Goal: Task Accomplishment & Management: Use online tool/utility

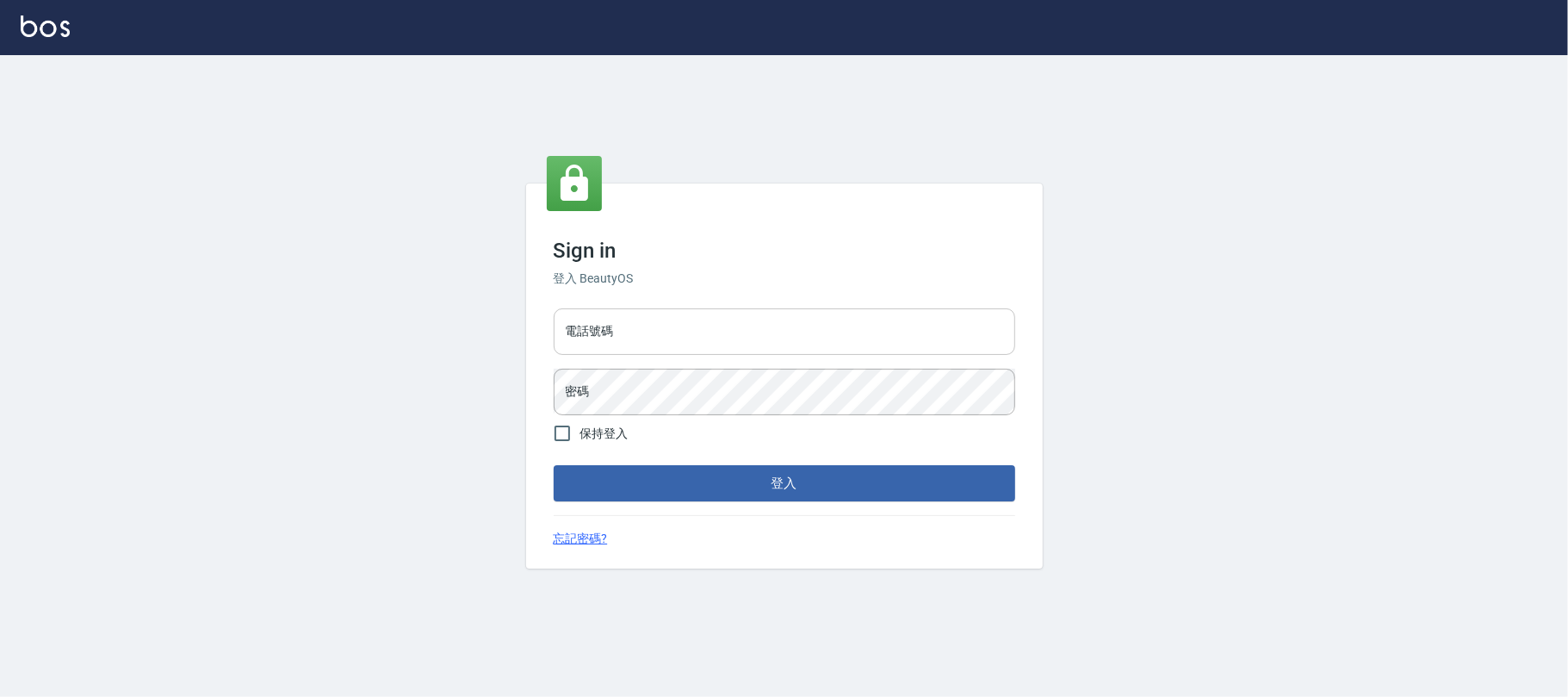
click at [714, 328] on input "電話號碼" at bounding box center [785, 332] width 462 height 46
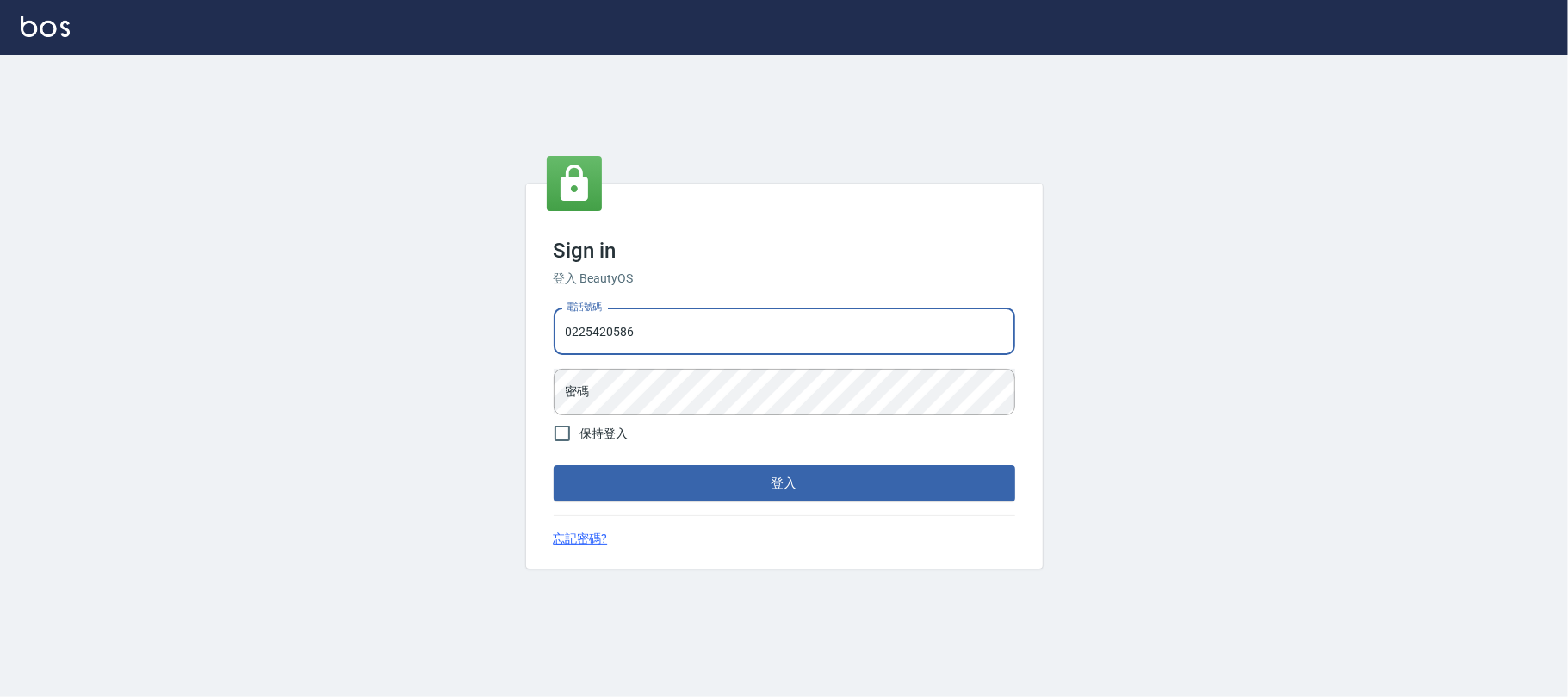
type input "0225420586"
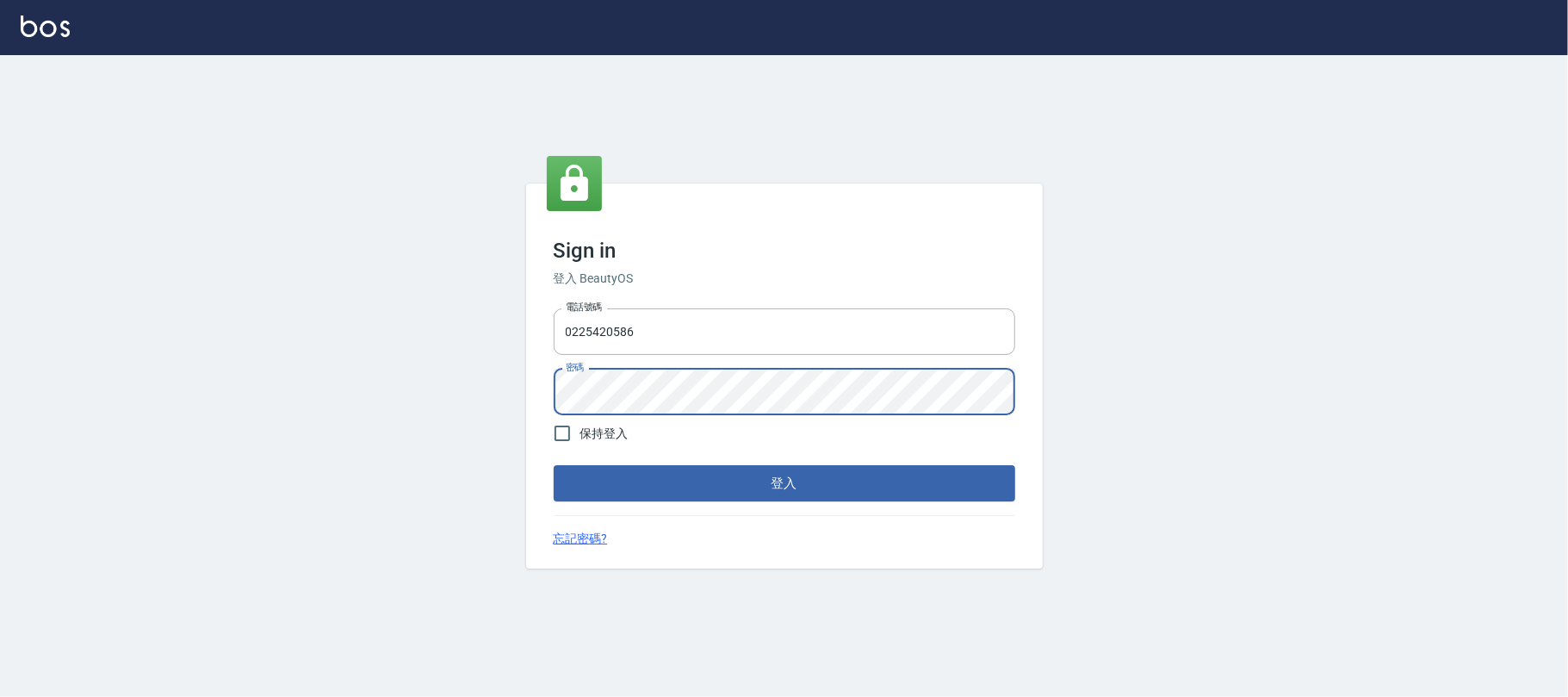
click at [554, 465] on button "登入" at bounding box center [785, 483] width 462 height 37
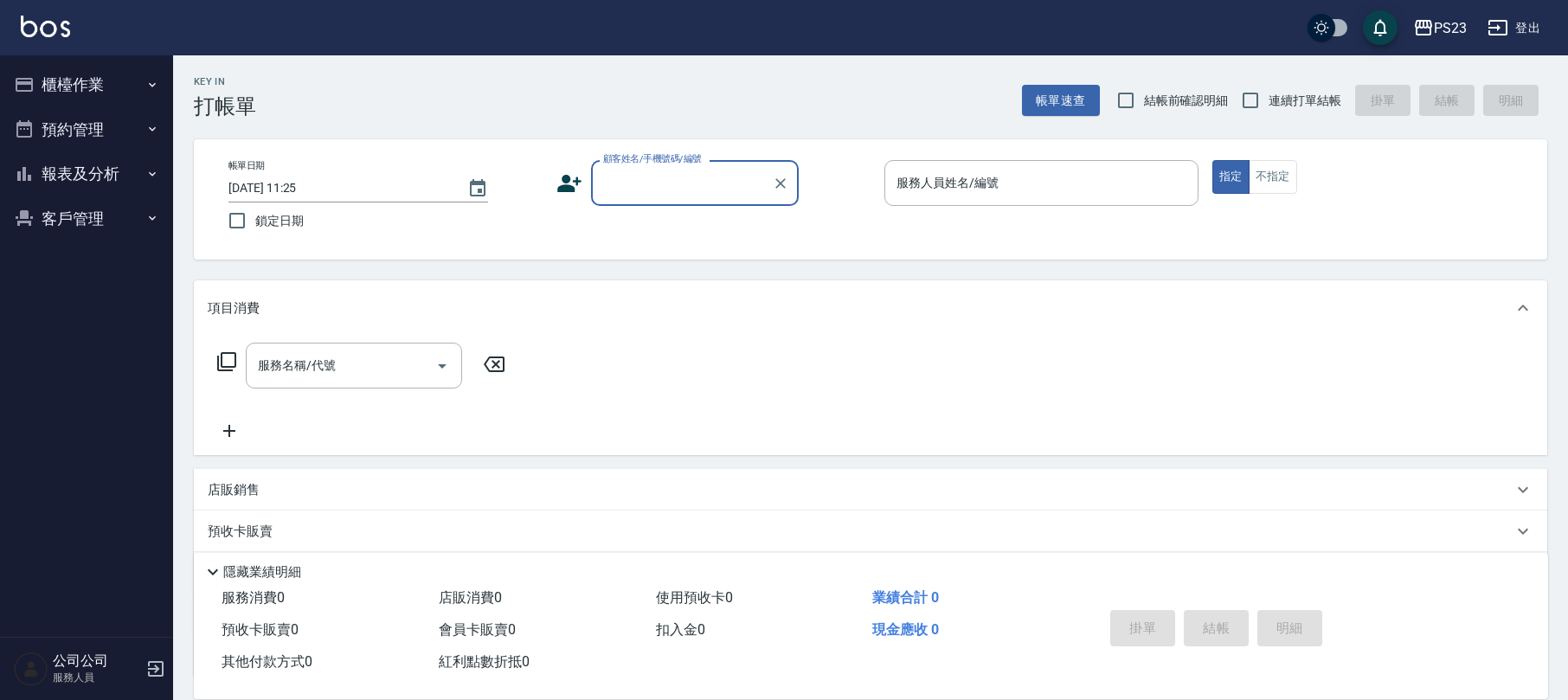
drag, startPoint x: 150, startPoint y: 85, endPoint x: 115, endPoint y: 101, distance: 38.5
click at [143, 87] on button "櫃檯作業" at bounding box center [87, 85] width 159 height 45
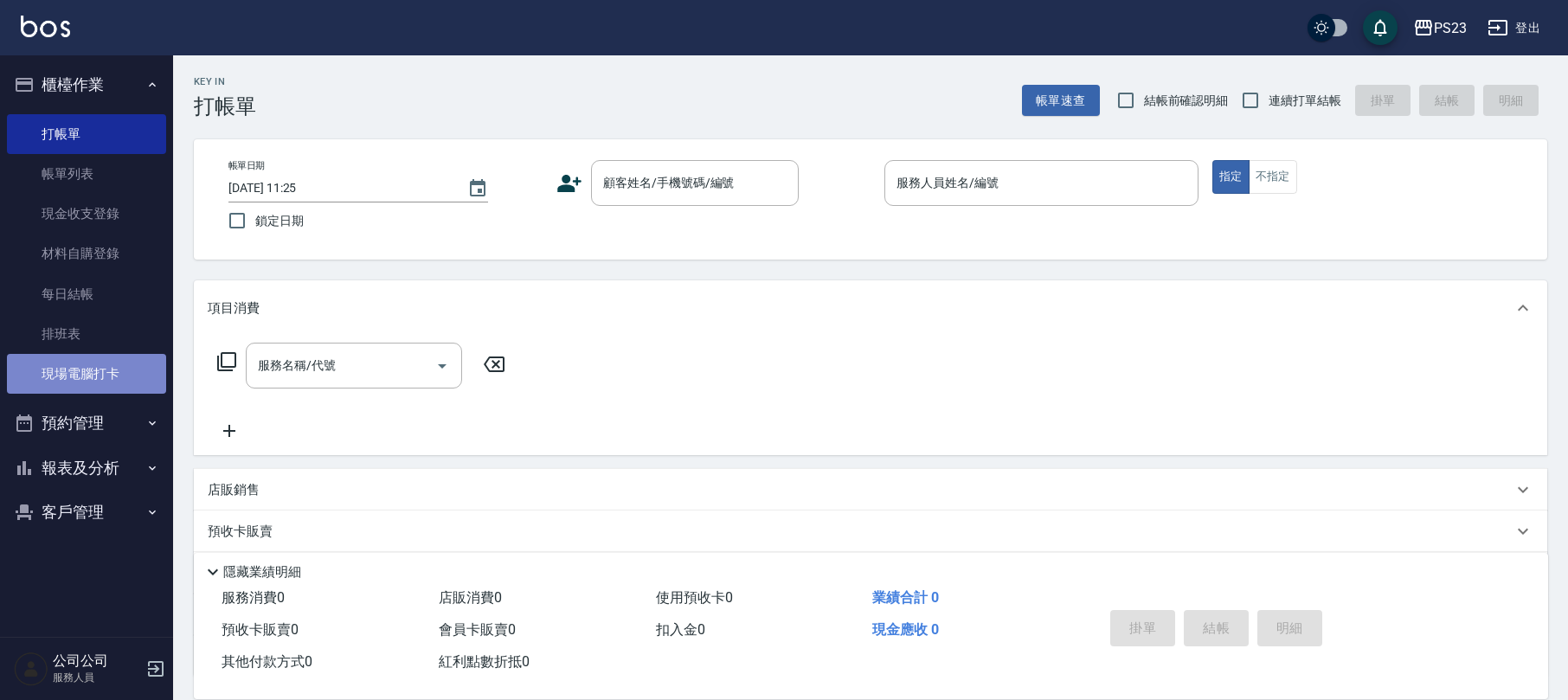
click at [149, 357] on link "現場電腦打卡" at bounding box center [87, 374] width 159 height 39
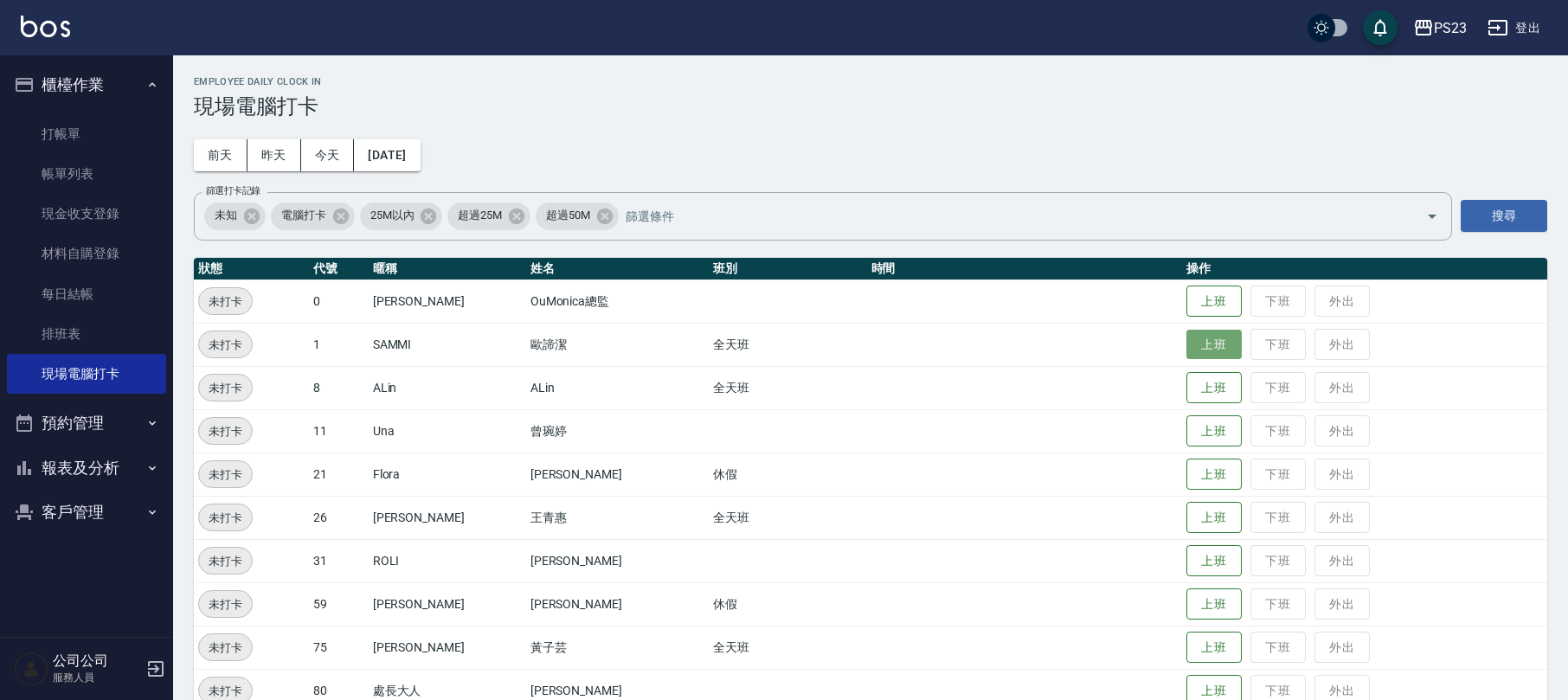
click at [1188, 350] on button "上班" at bounding box center [1214, 345] width 56 height 30
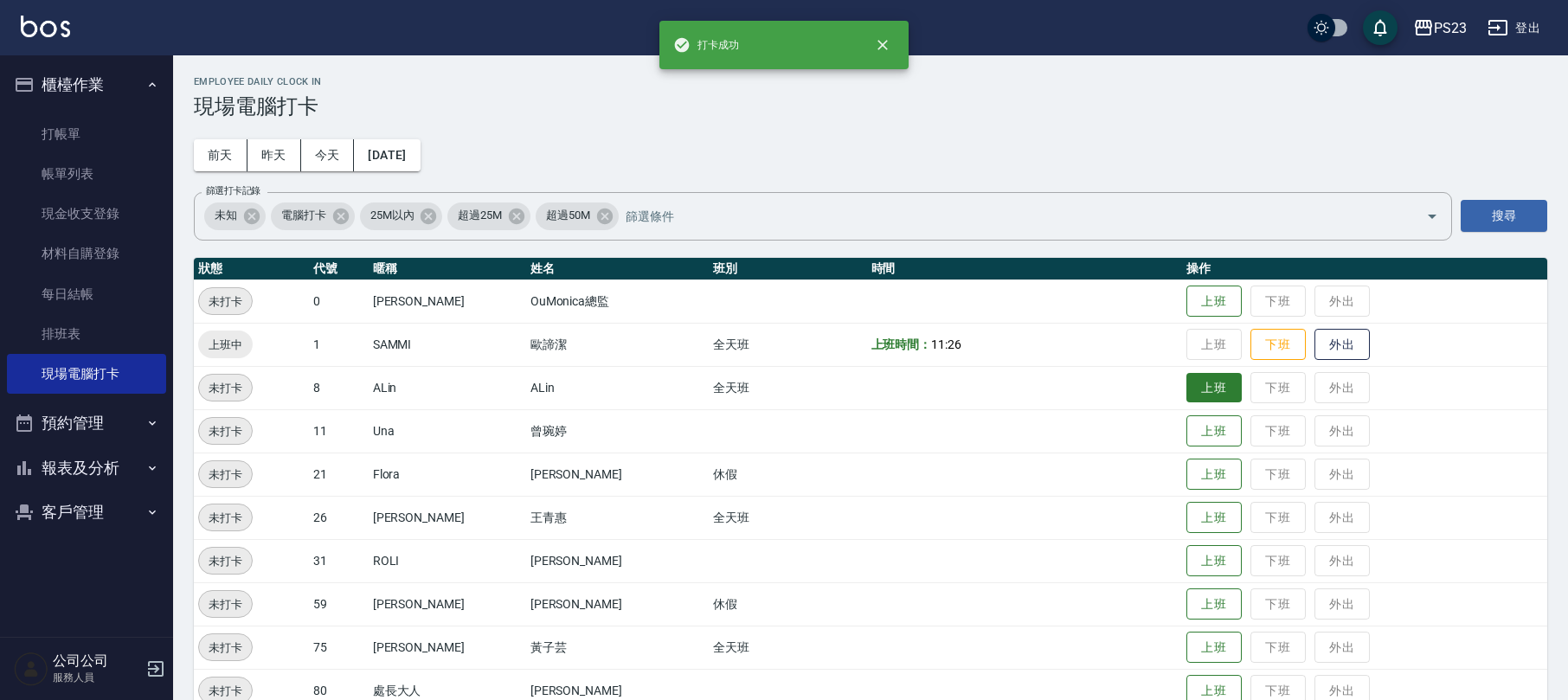
click at [1188, 388] on button "上班" at bounding box center [1214, 388] width 56 height 30
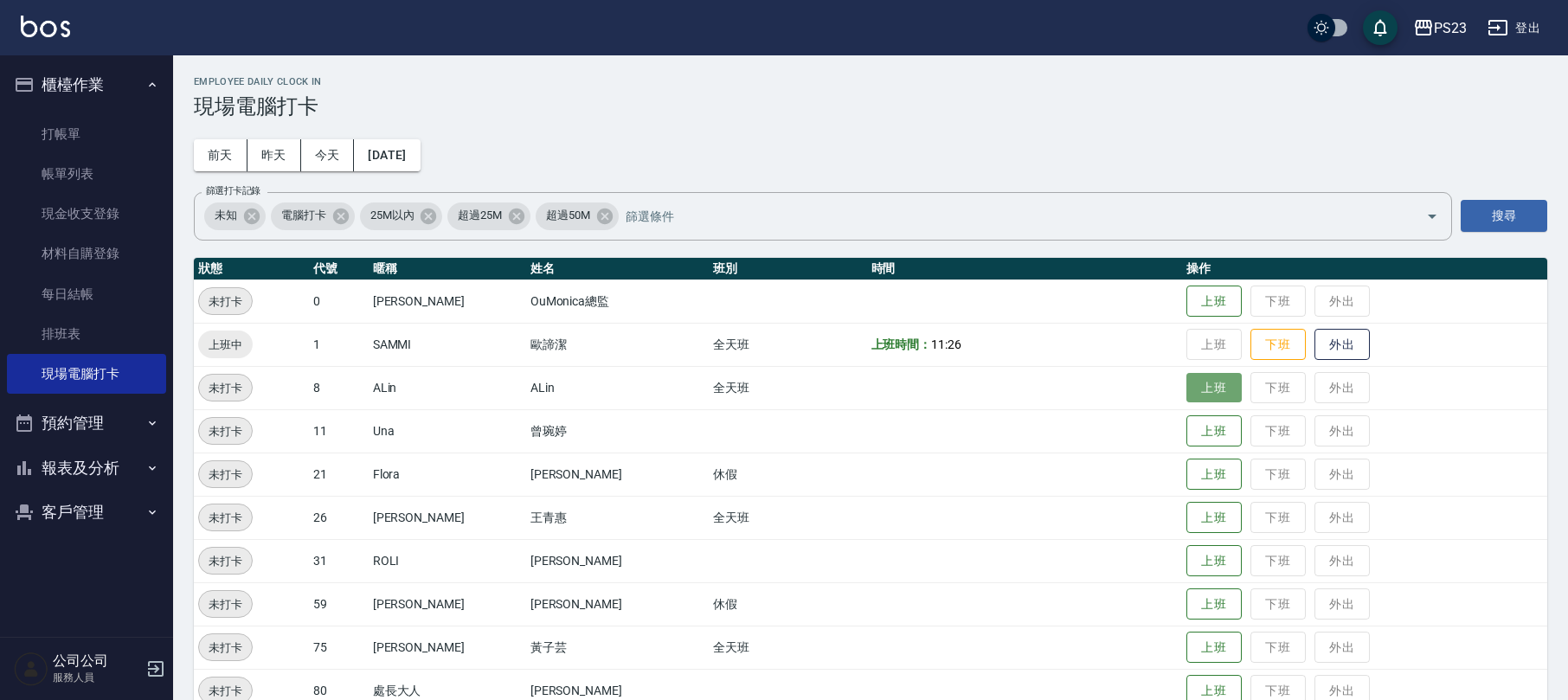
click at [1186, 388] on button "上班" at bounding box center [1214, 388] width 56 height 30
click at [1186, 516] on button "上班" at bounding box center [1214, 518] width 56 height 30
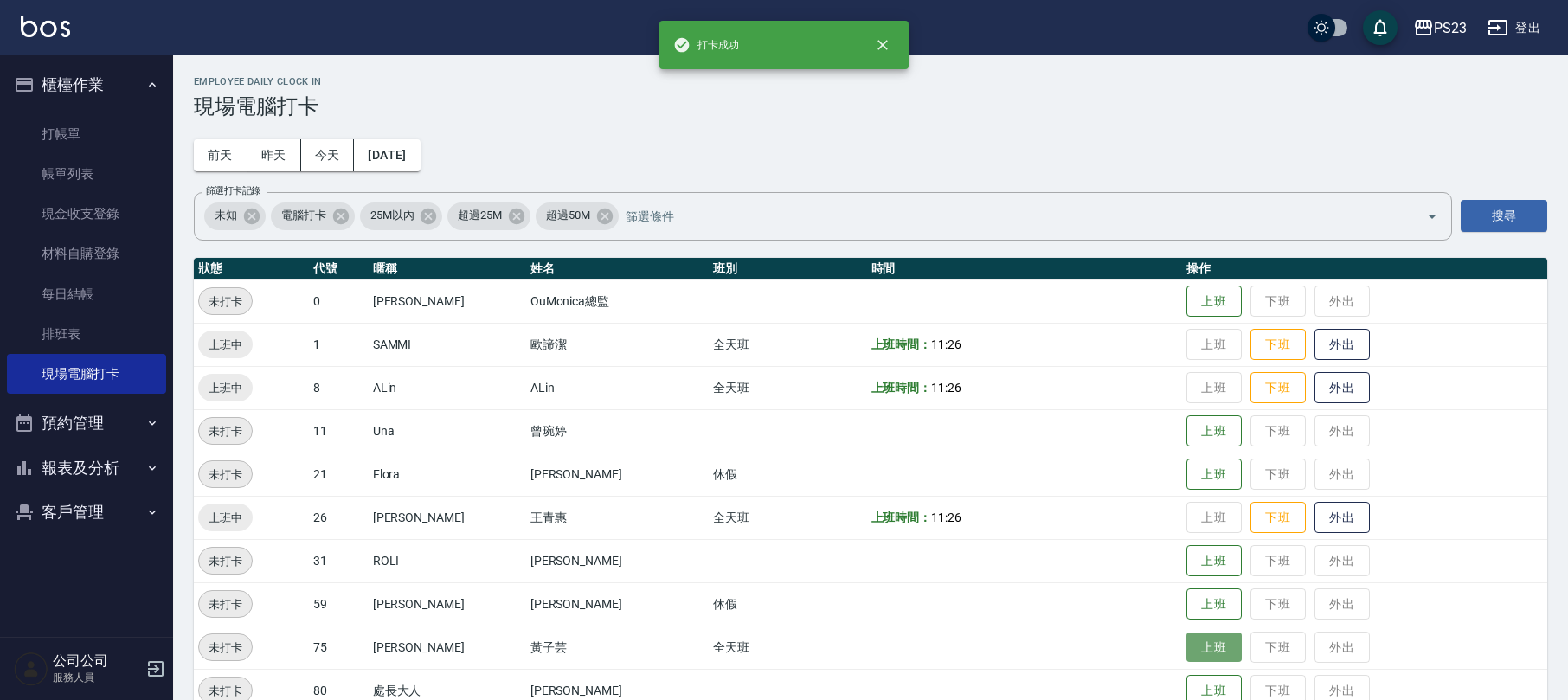
click at [1186, 637] on button "上班" at bounding box center [1214, 648] width 56 height 30
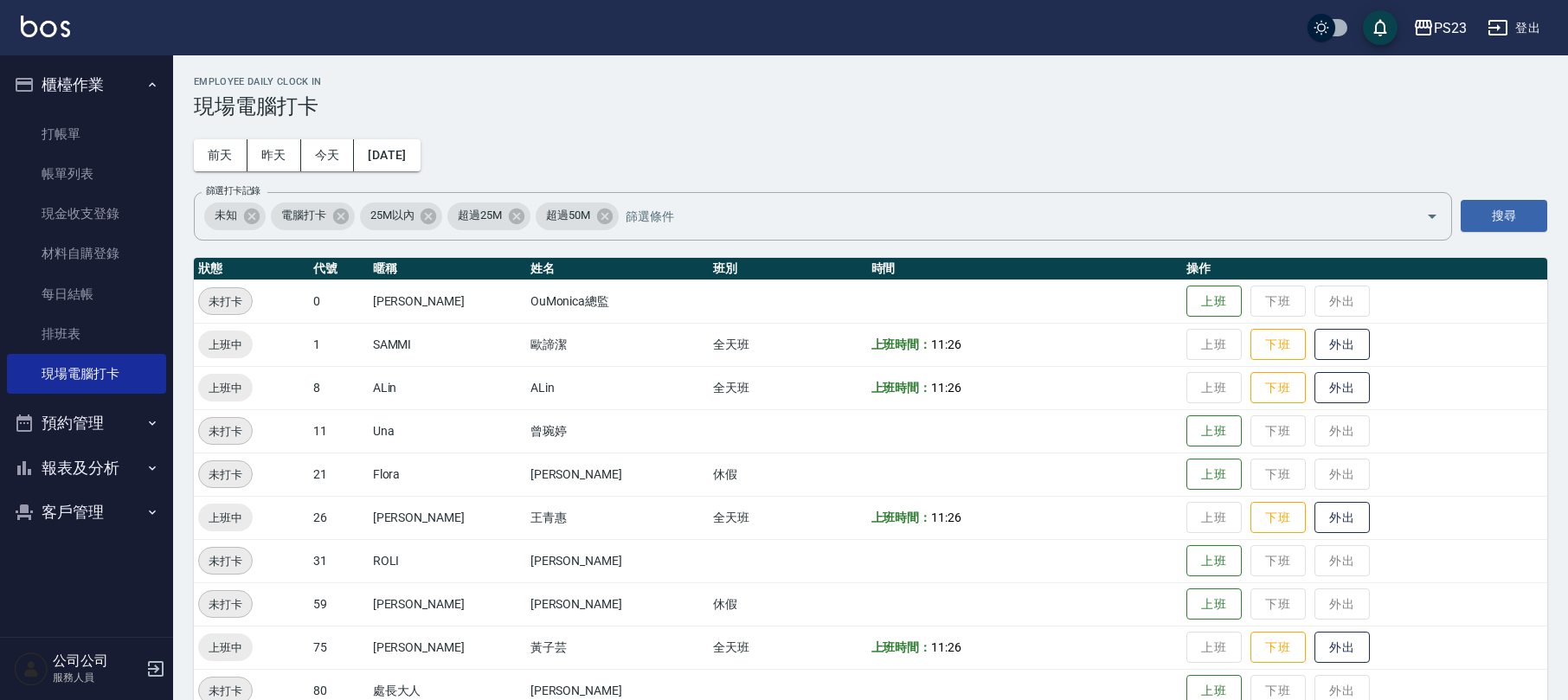
click at [93, 465] on button "報表及分析" at bounding box center [87, 468] width 159 height 45
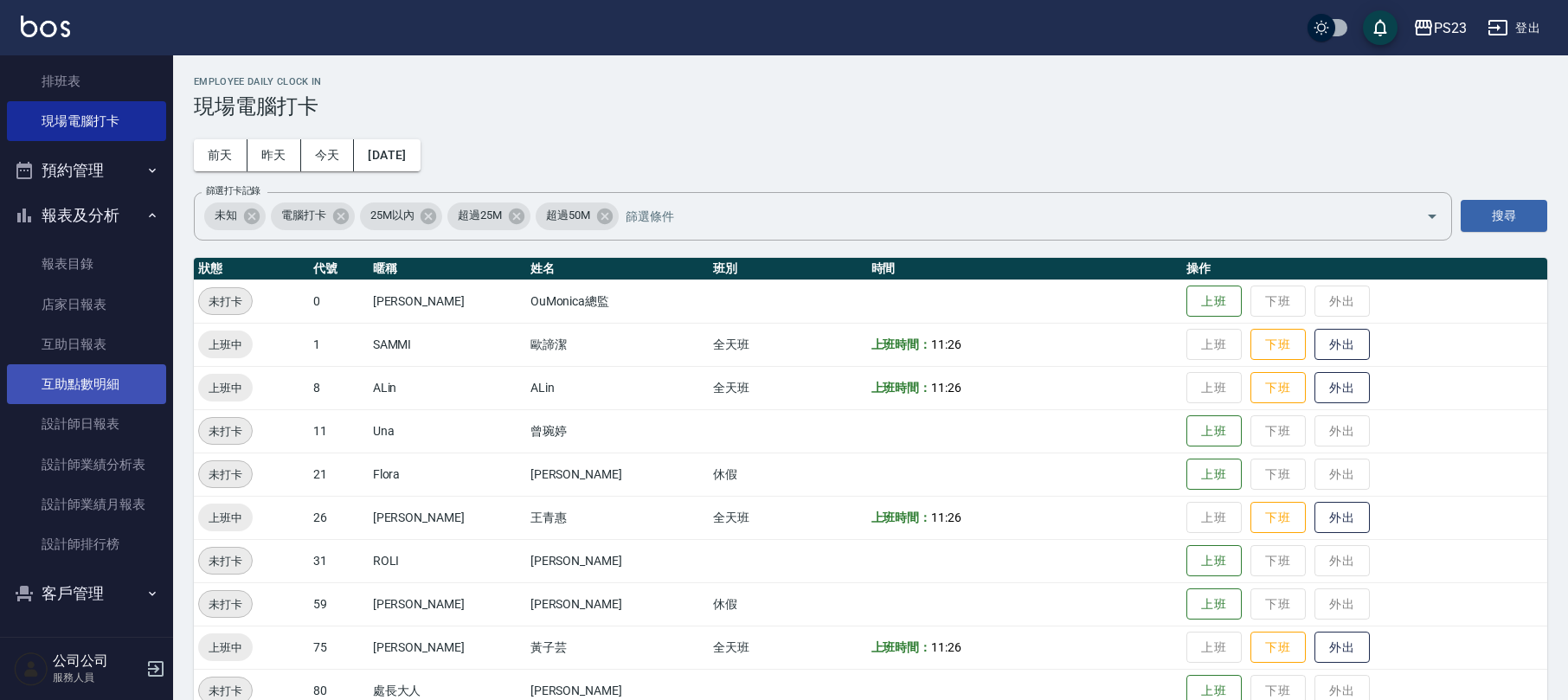
scroll to position [76, 0]
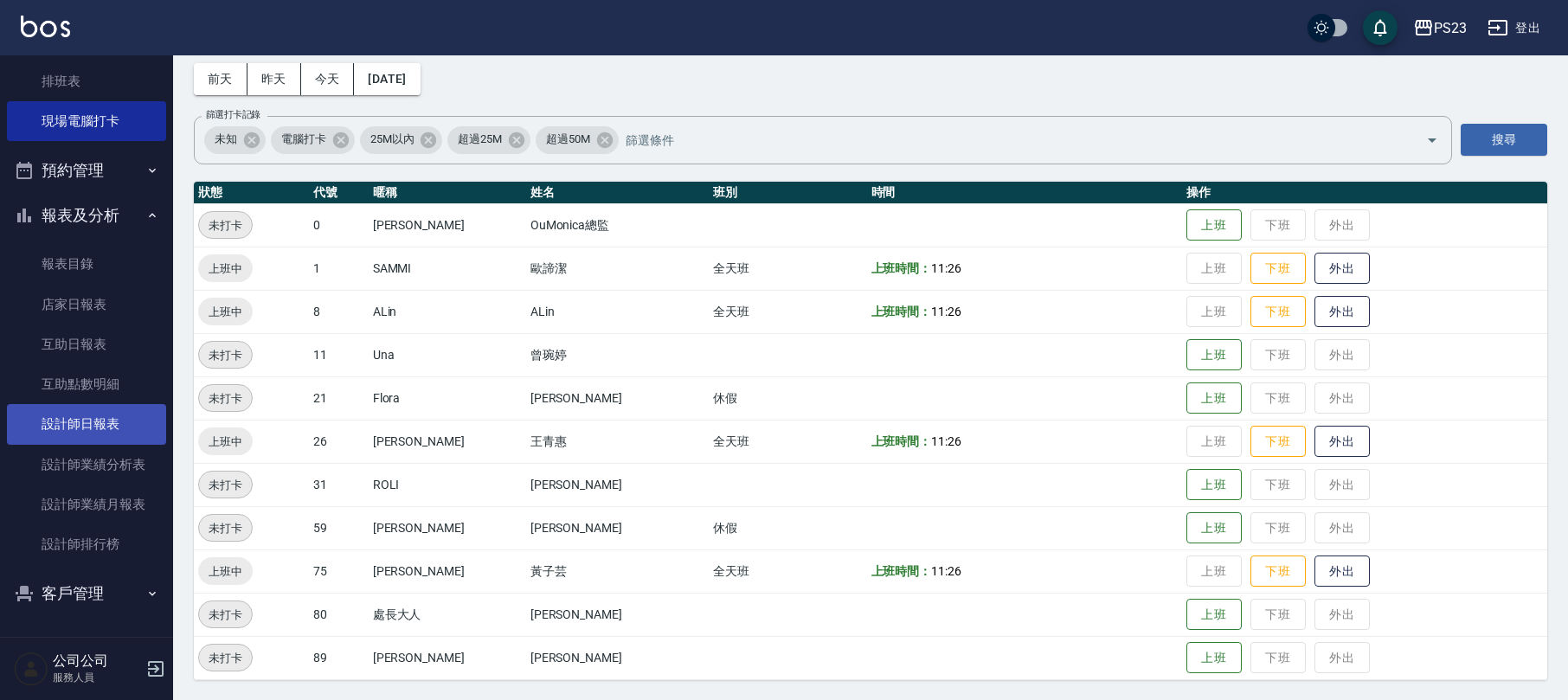
click at [61, 419] on link "設計師日報表" at bounding box center [87, 424] width 159 height 39
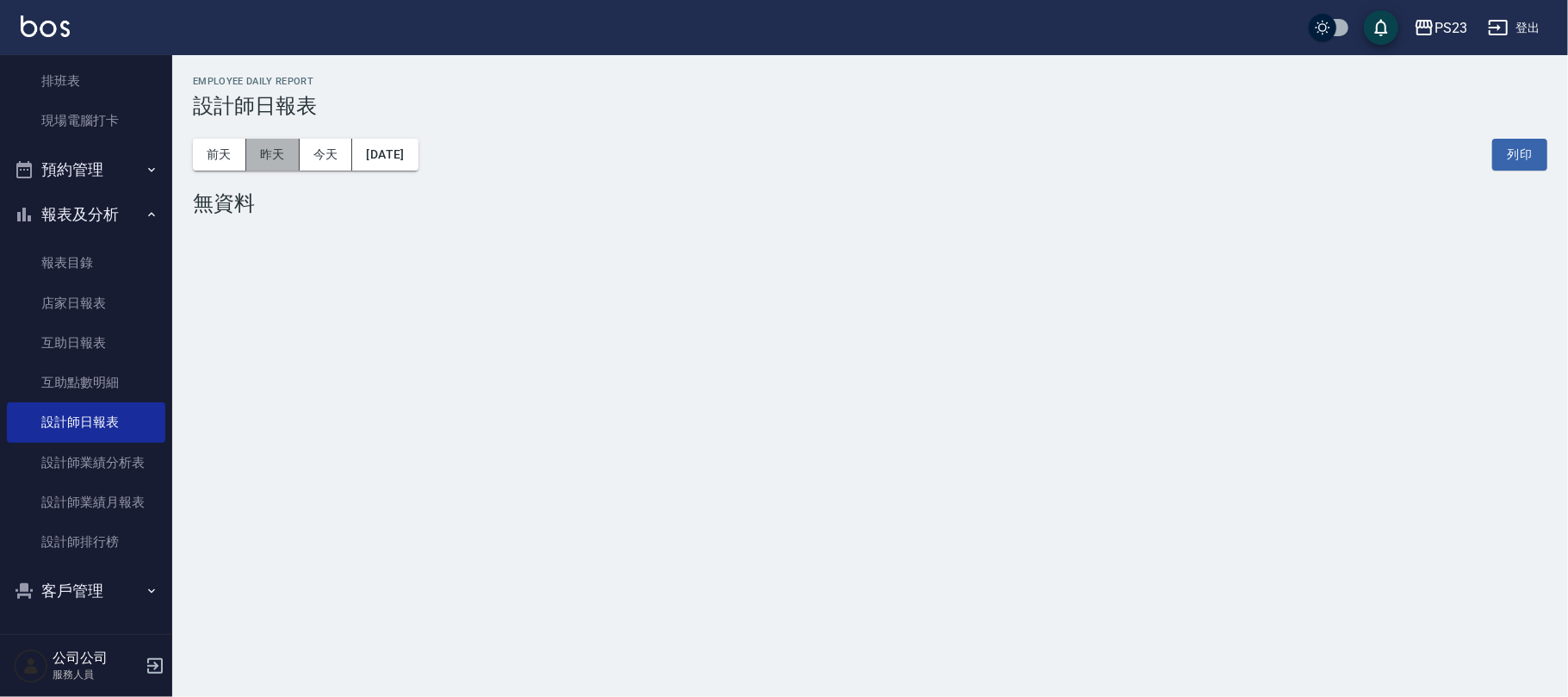
click at [281, 157] on button "昨天" at bounding box center [273, 154] width 54 height 32
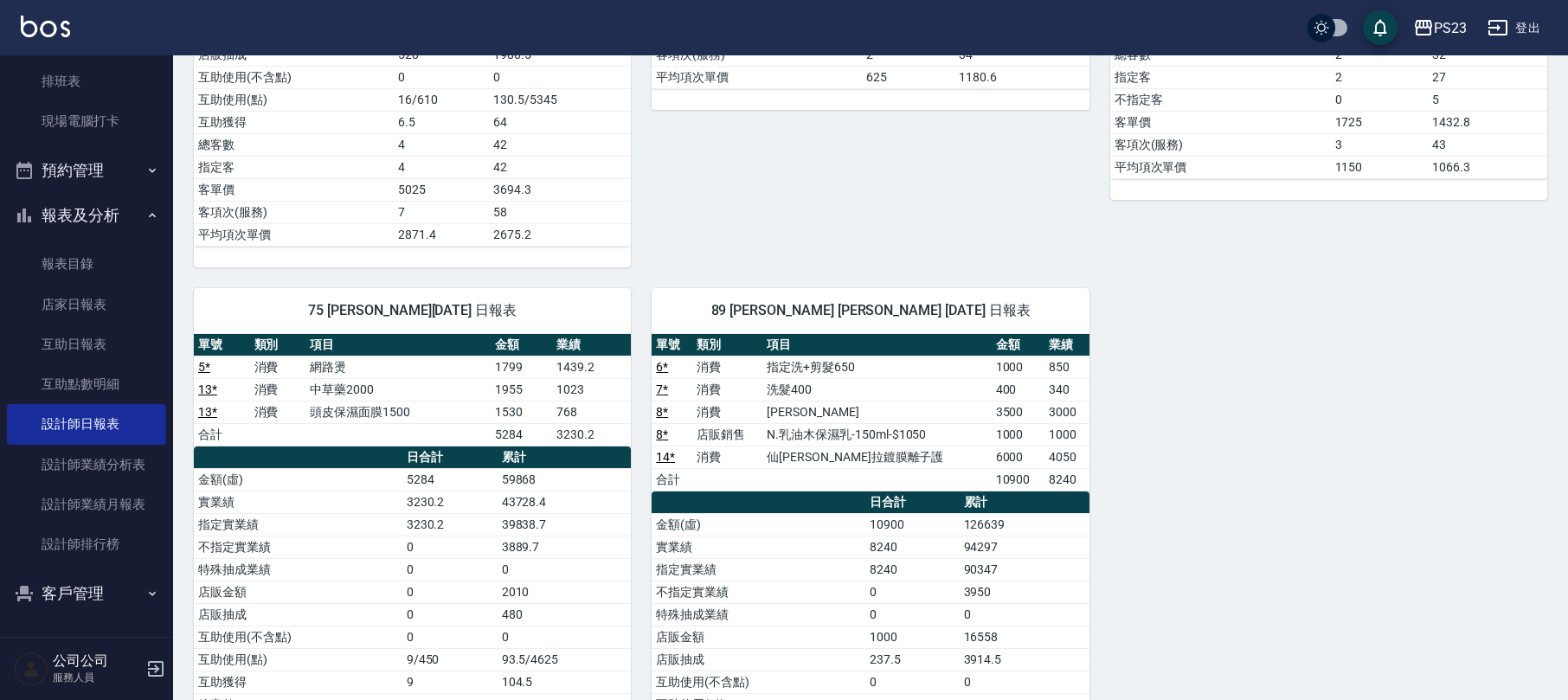
scroll to position [692, 0]
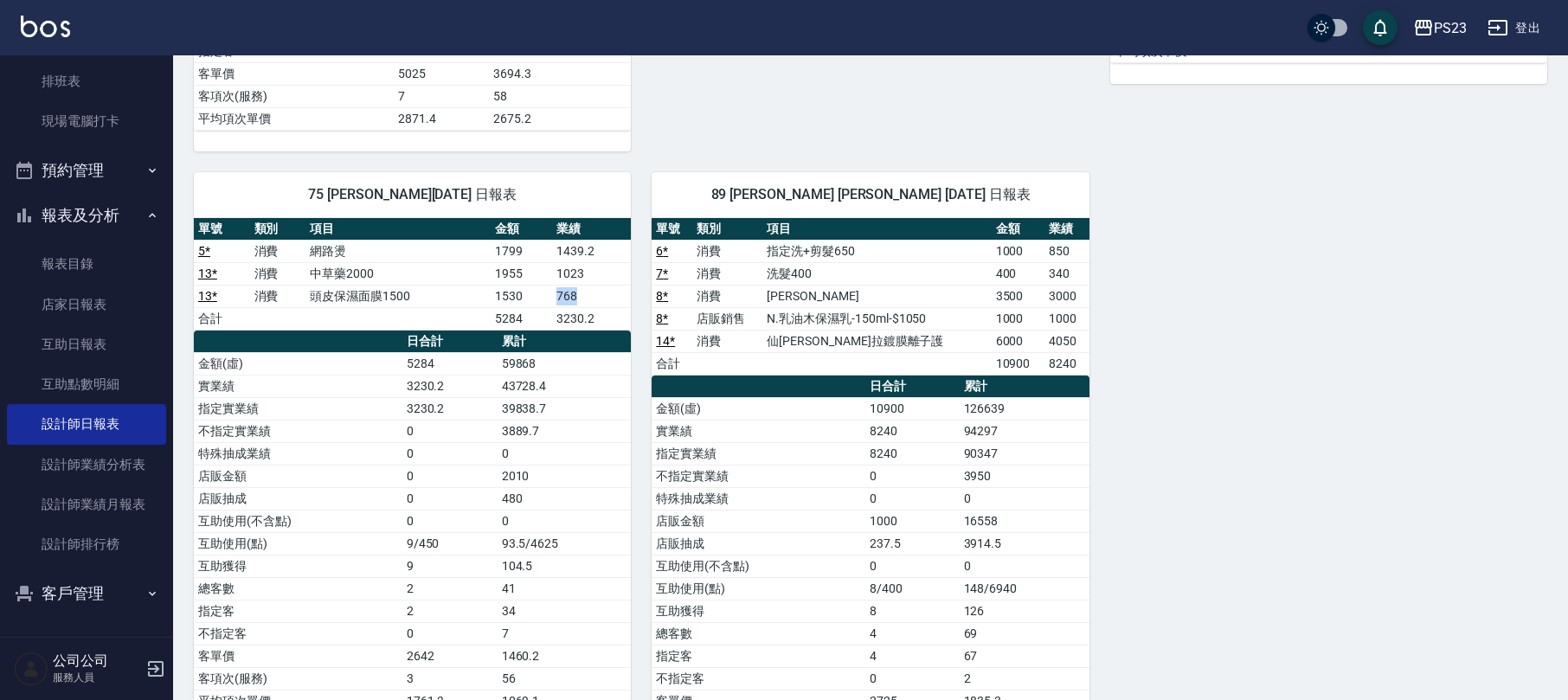
drag, startPoint x: 585, startPoint y: 309, endPoint x: 541, endPoint y: 309, distance: 44.0
click at [544, 307] on tr "13 * 消費 頭皮保濕面膜1500 1530 768" at bounding box center [412, 296] width 437 height 22
click at [541, 307] on td "1530" at bounding box center [521, 296] width 62 height 22
click at [567, 353] on th "累計" at bounding box center [564, 341] width 134 height 22
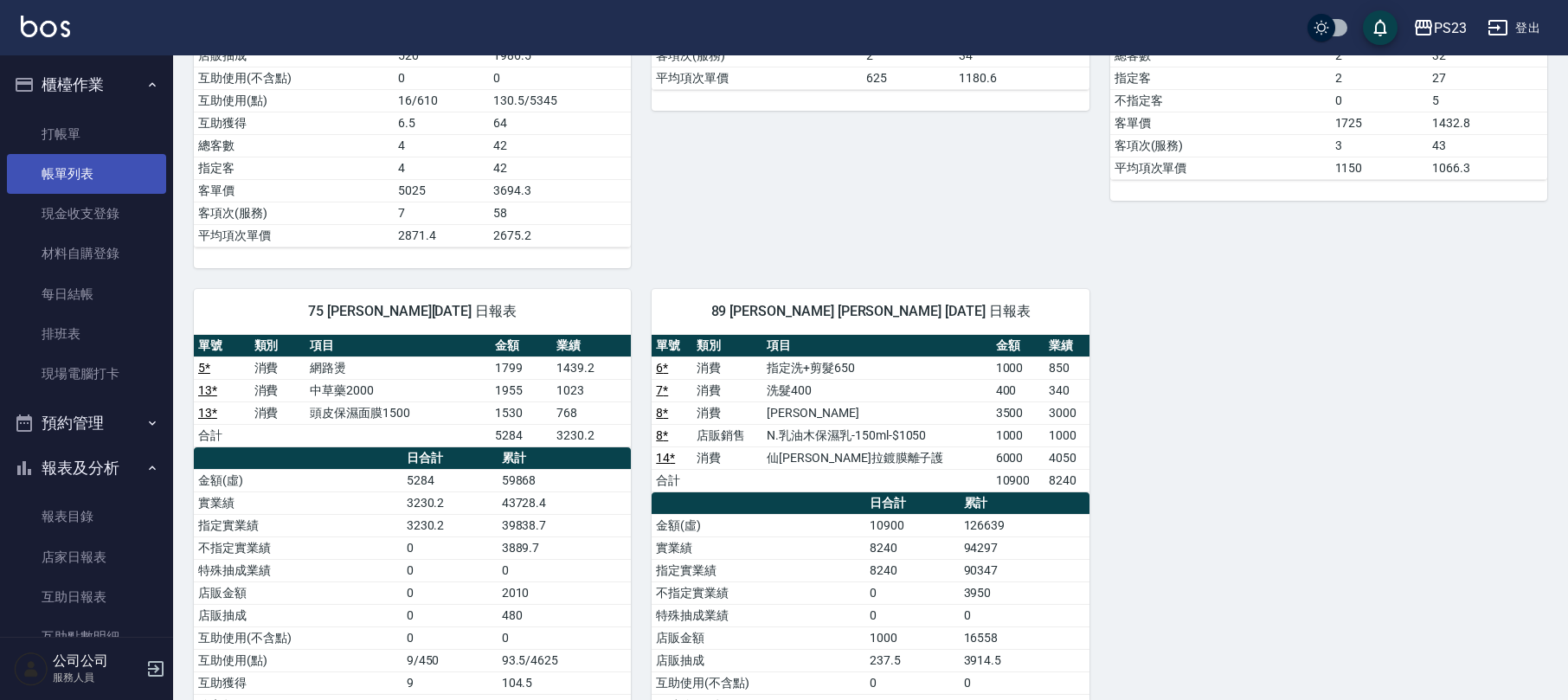
scroll to position [461, 0]
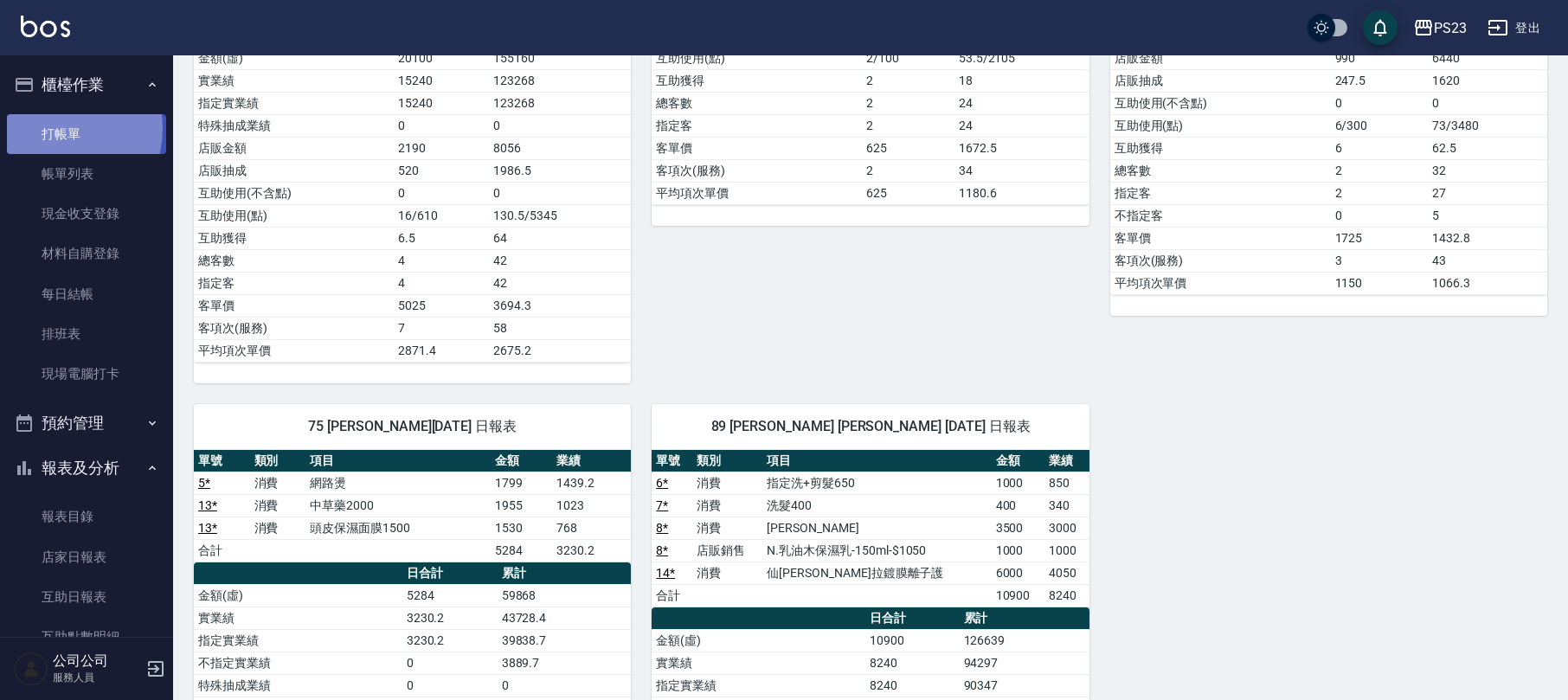
click at [52, 126] on link "打帳單" at bounding box center [87, 134] width 159 height 39
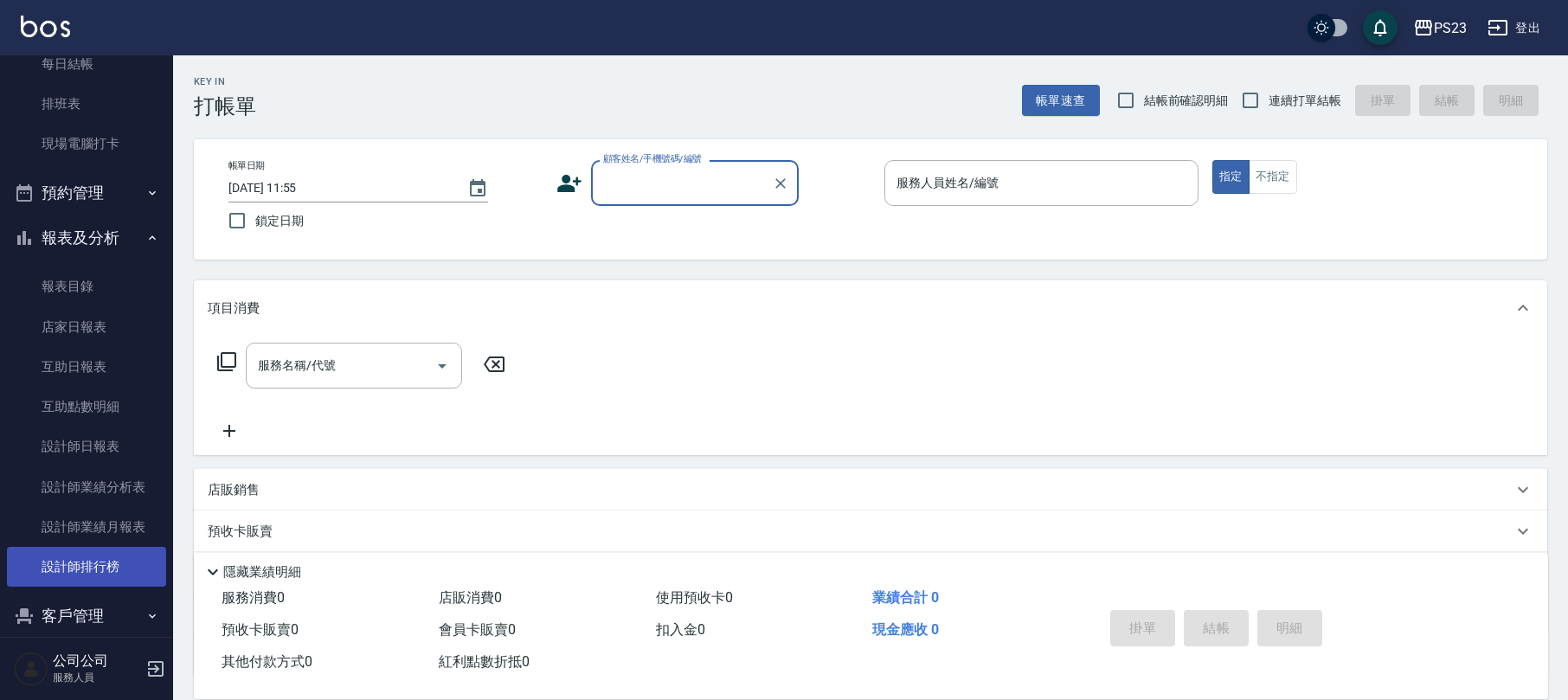
scroll to position [253, 0]
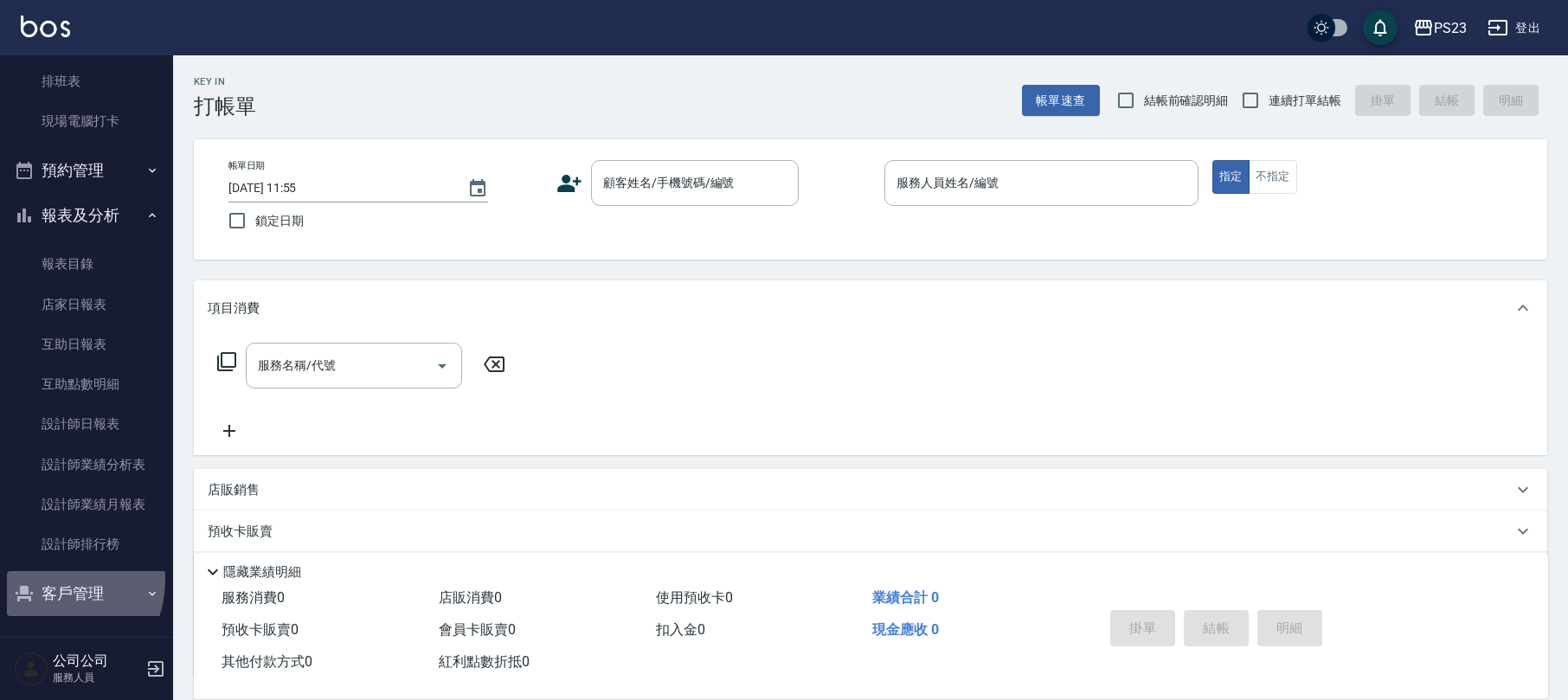
click at [47, 579] on button "客戶管理" at bounding box center [87, 593] width 159 height 45
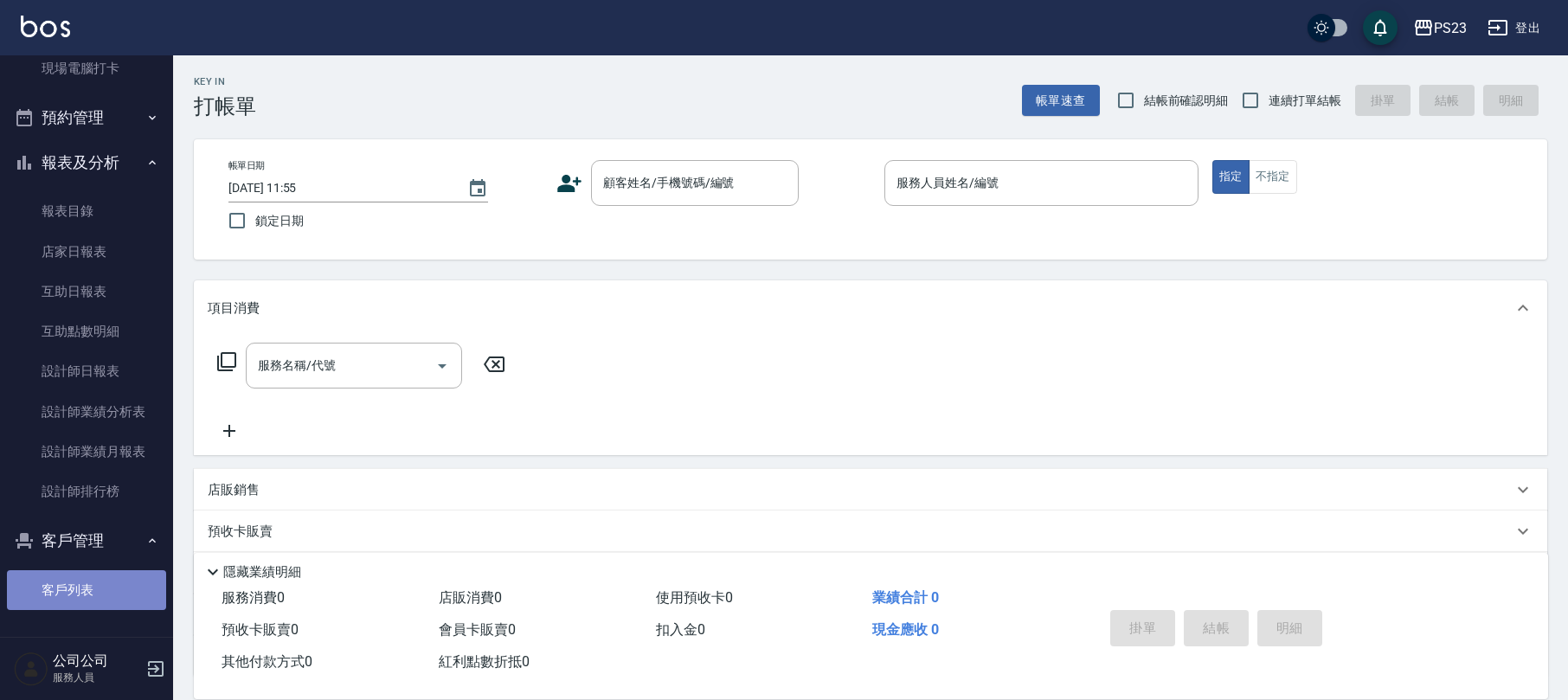
click at [125, 592] on link "客戶列表" at bounding box center [87, 590] width 159 height 39
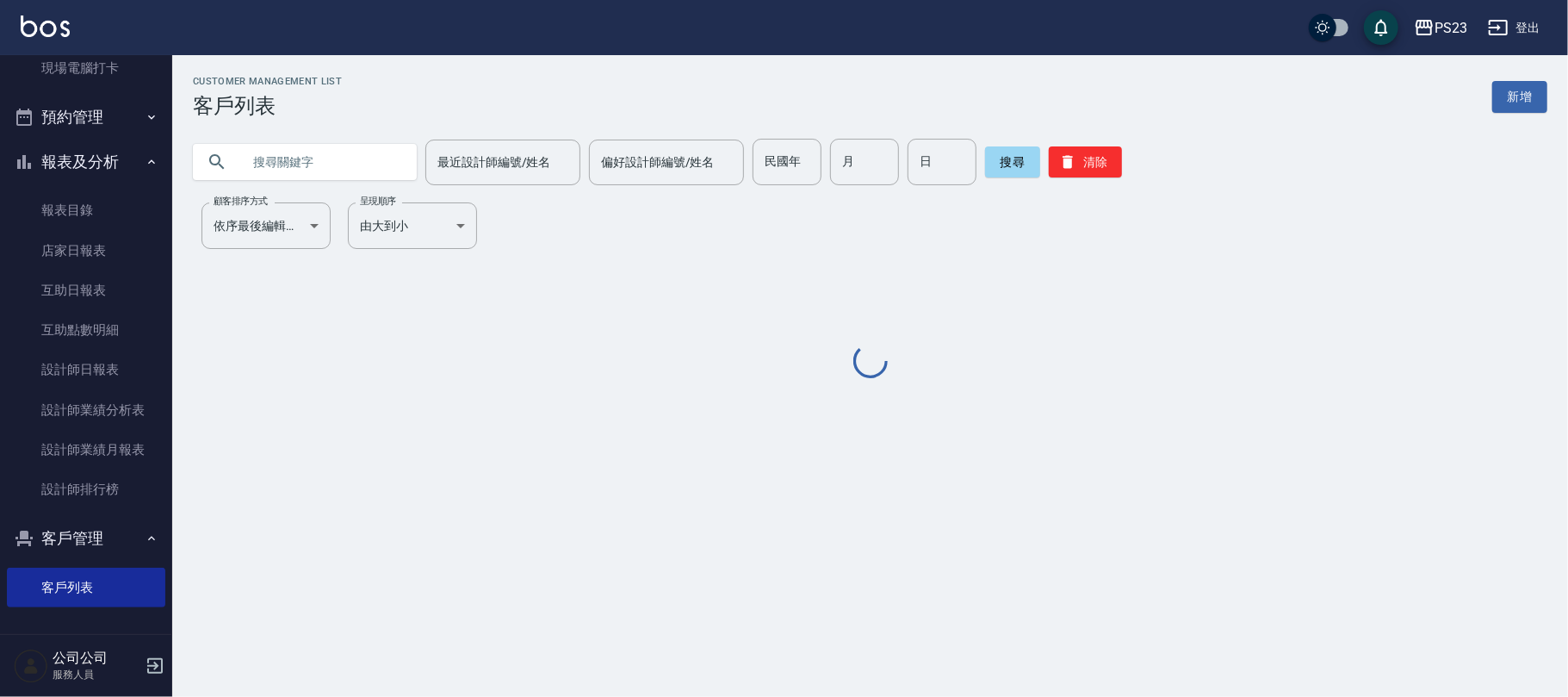
click at [314, 162] on input "text" at bounding box center [322, 162] width 162 height 46
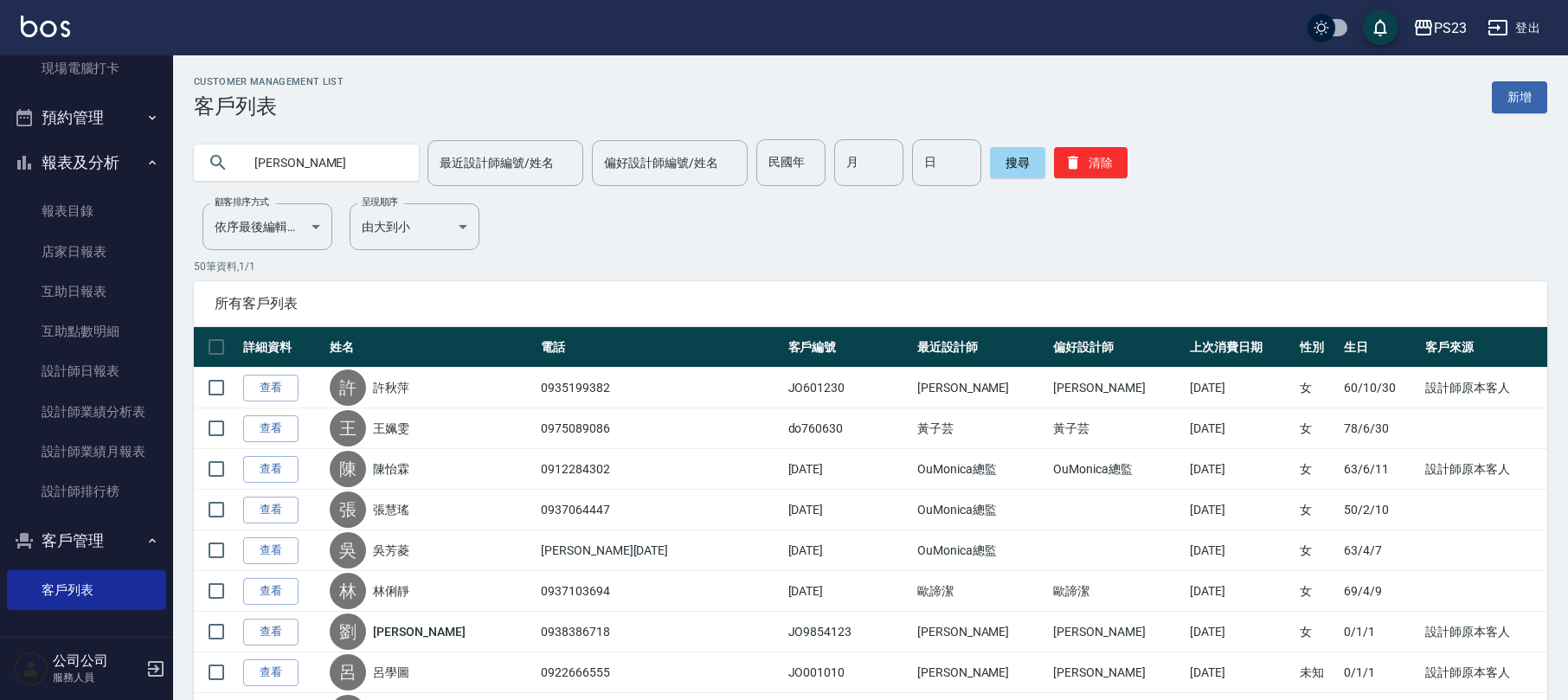
type input "[PERSON_NAME]"
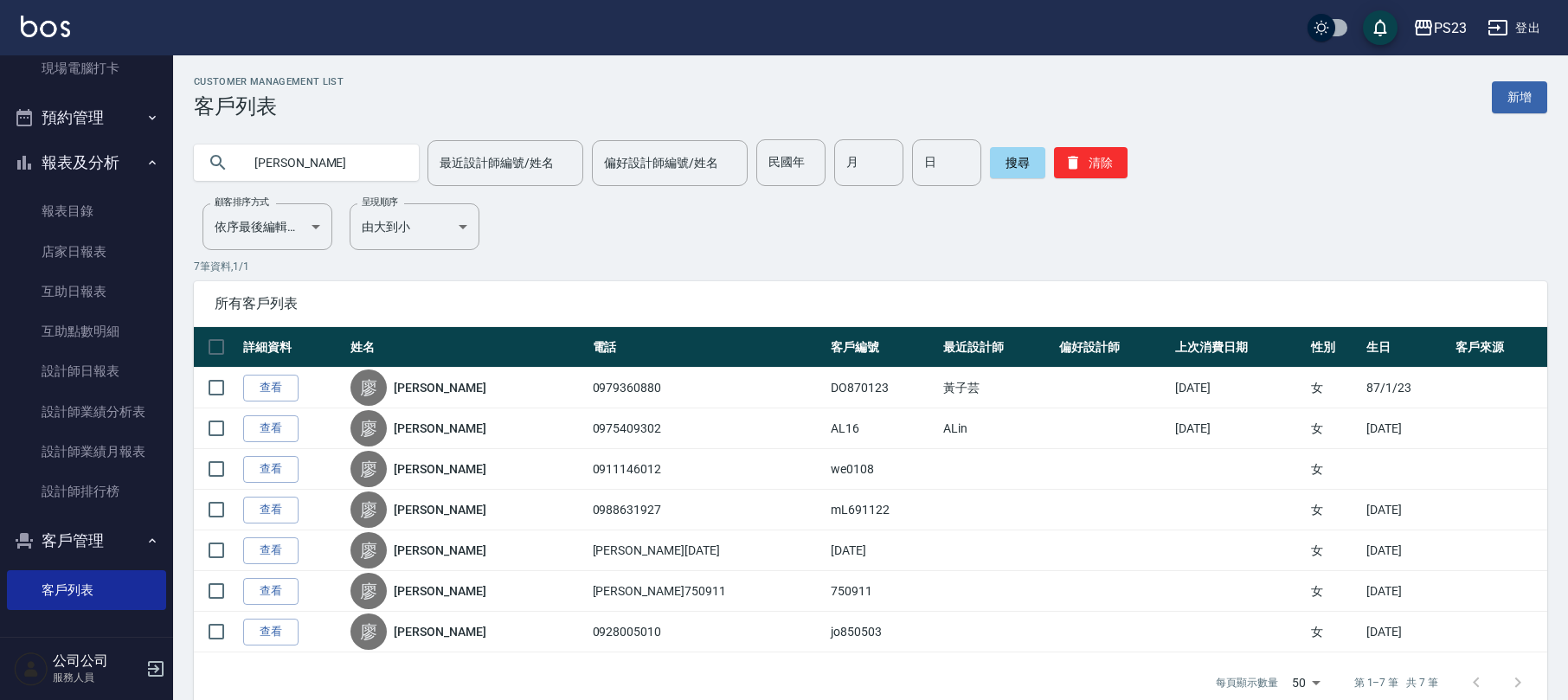
click at [422, 381] on link "[PERSON_NAME]" at bounding box center [439, 387] width 91 height 17
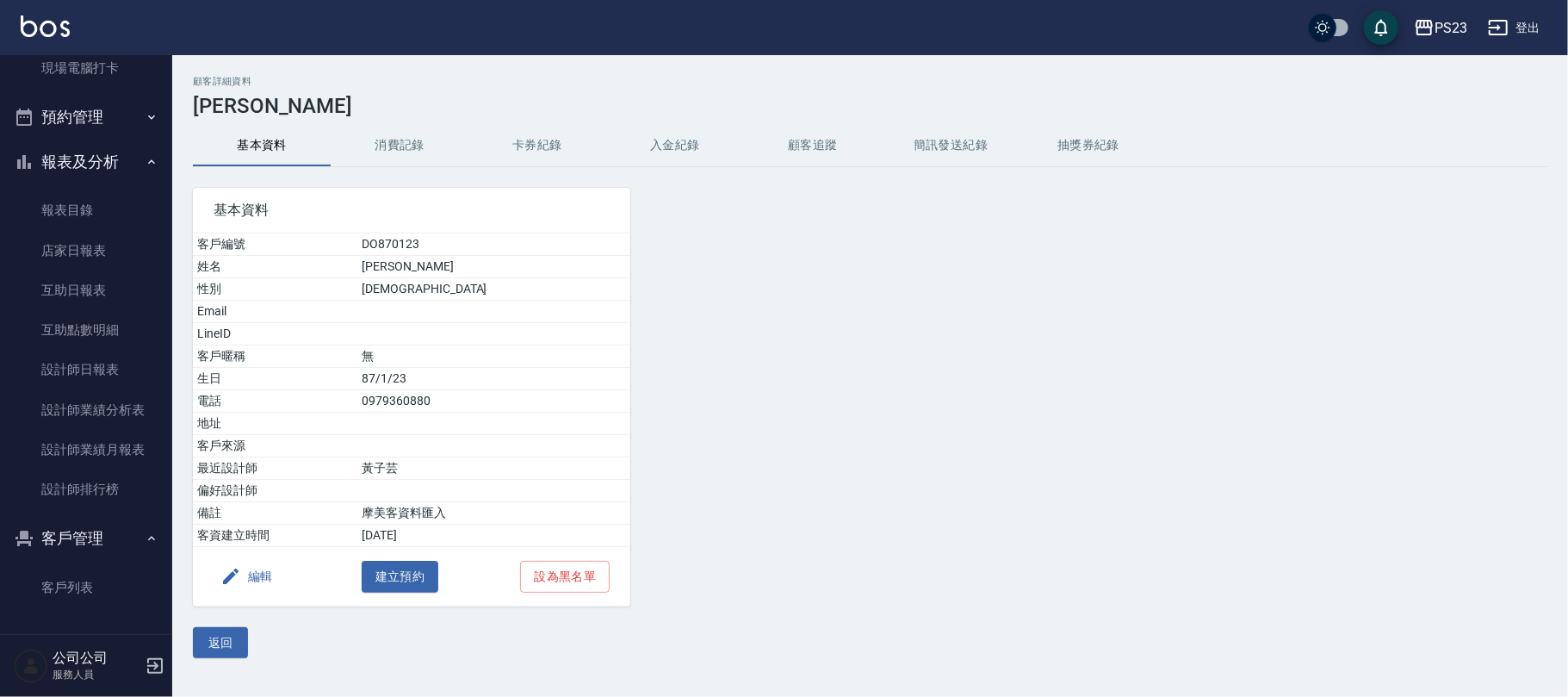
click at [420, 143] on button "消費記錄" at bounding box center [400, 145] width 137 height 41
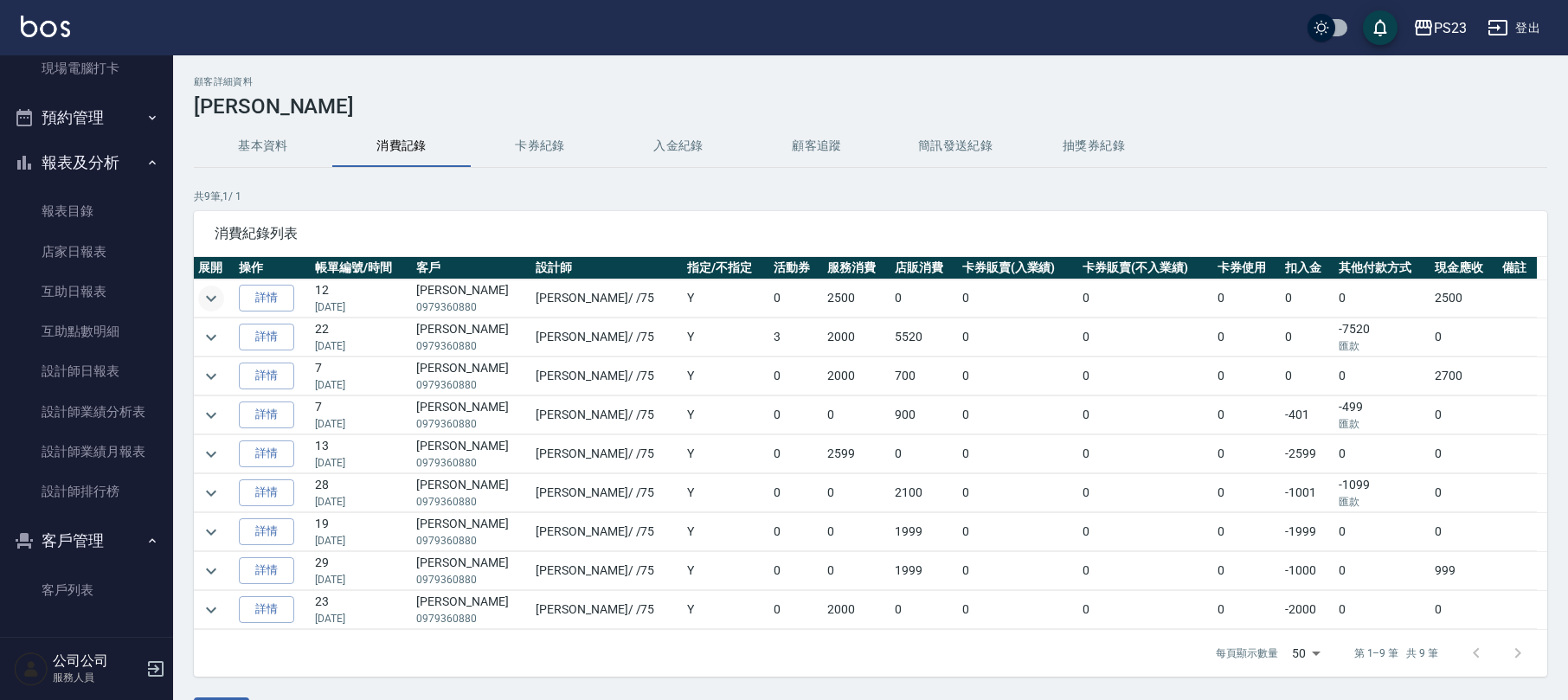
click at [218, 298] on icon "expand row" at bounding box center [211, 298] width 21 height 21
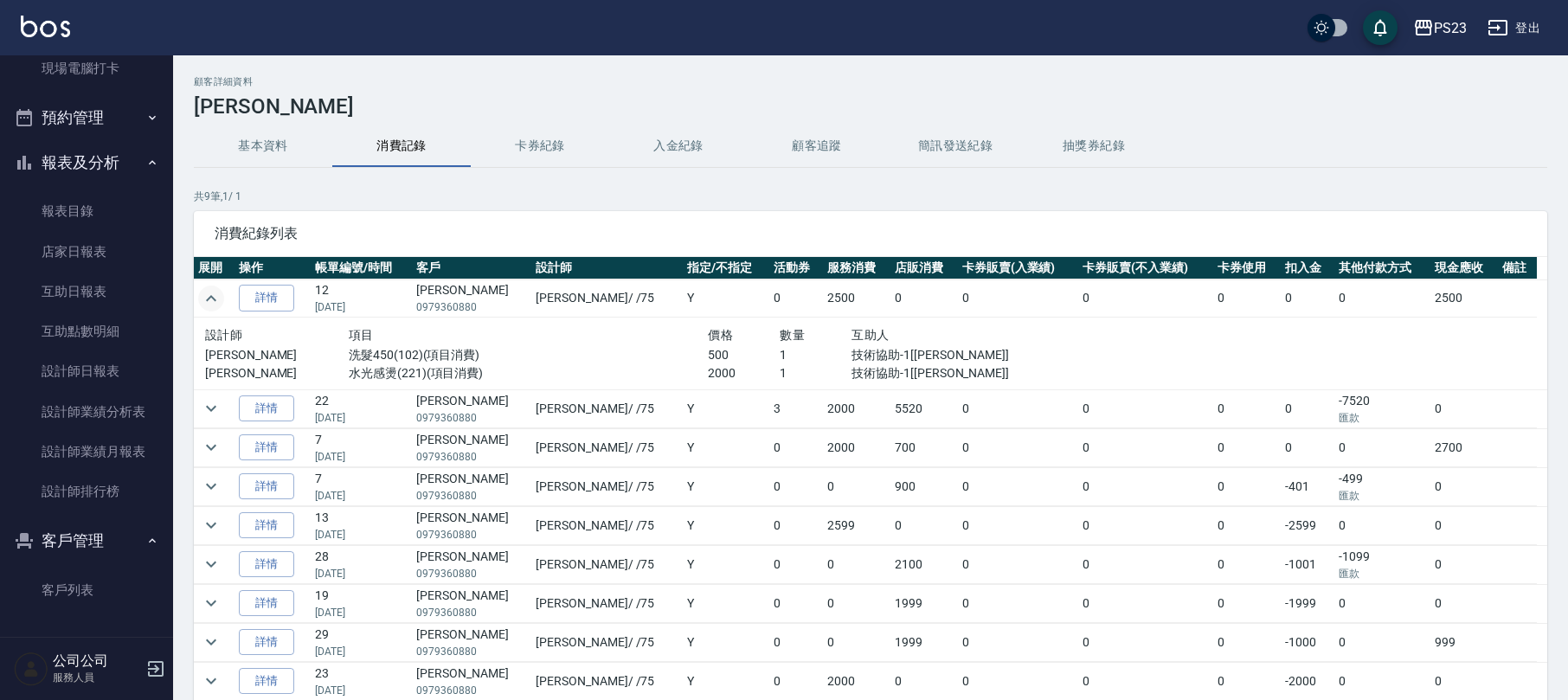
scroll to position [9, 0]
click at [215, 403] on icon "expand row" at bounding box center [211, 403] width 21 height 21
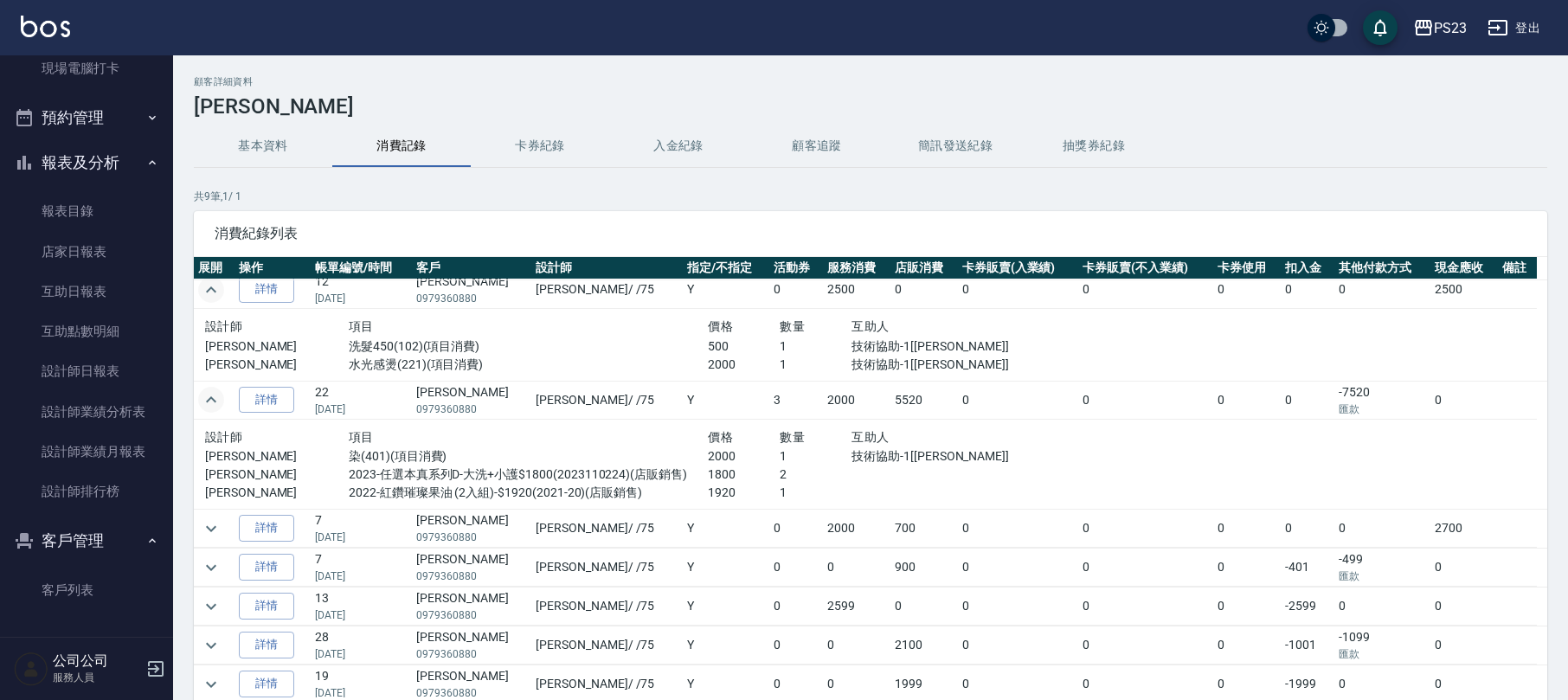
scroll to position [115, 0]
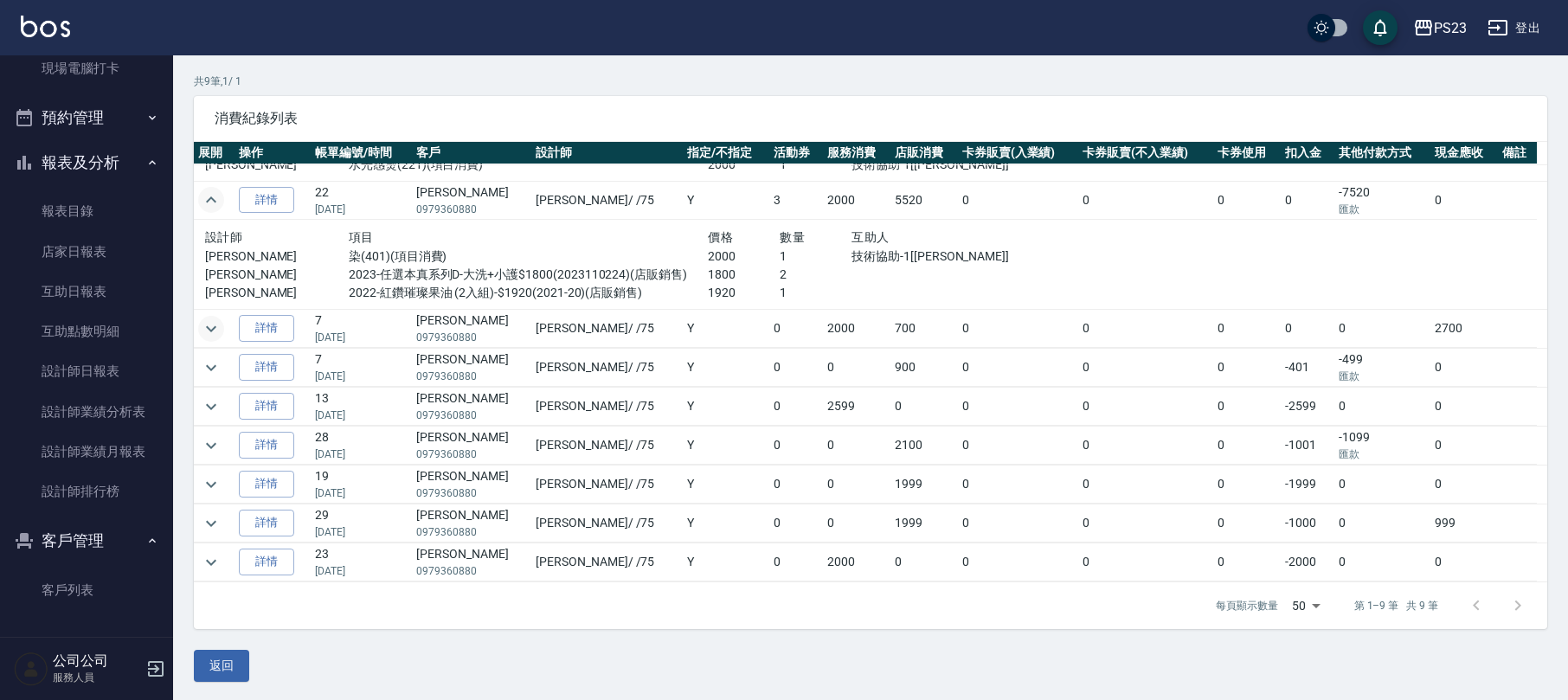
click at [210, 330] on icon "expand row" at bounding box center [211, 328] width 21 height 21
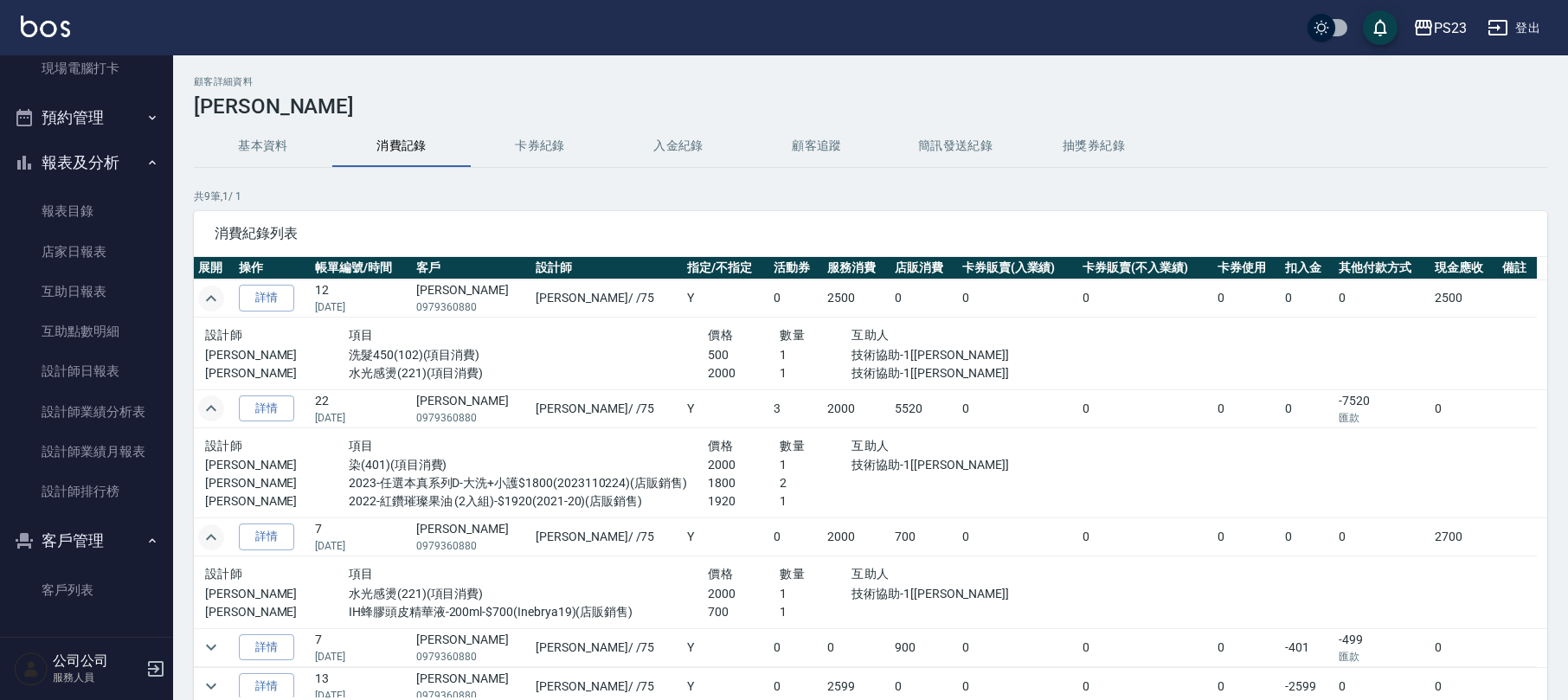
scroll to position [169, 0]
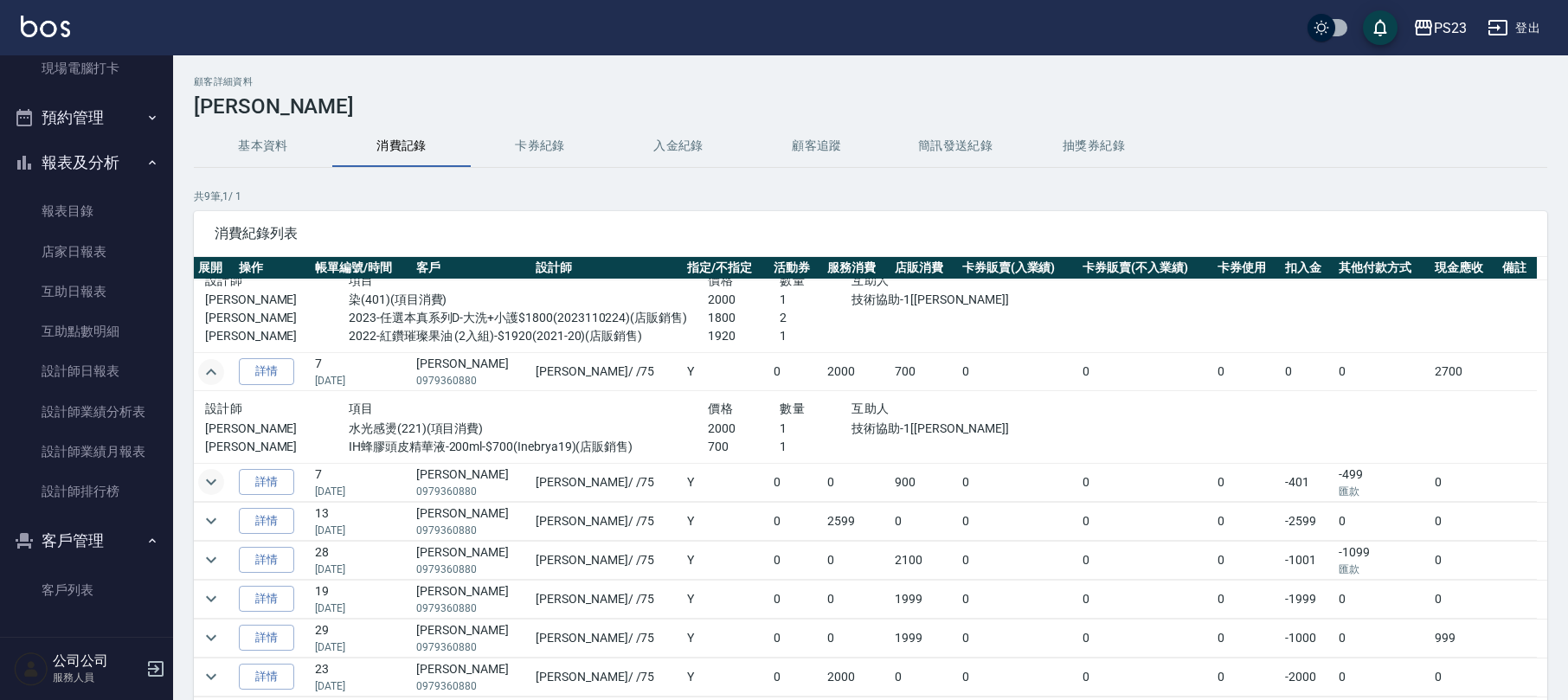
click at [213, 479] on icon "expand row" at bounding box center [211, 481] width 21 height 21
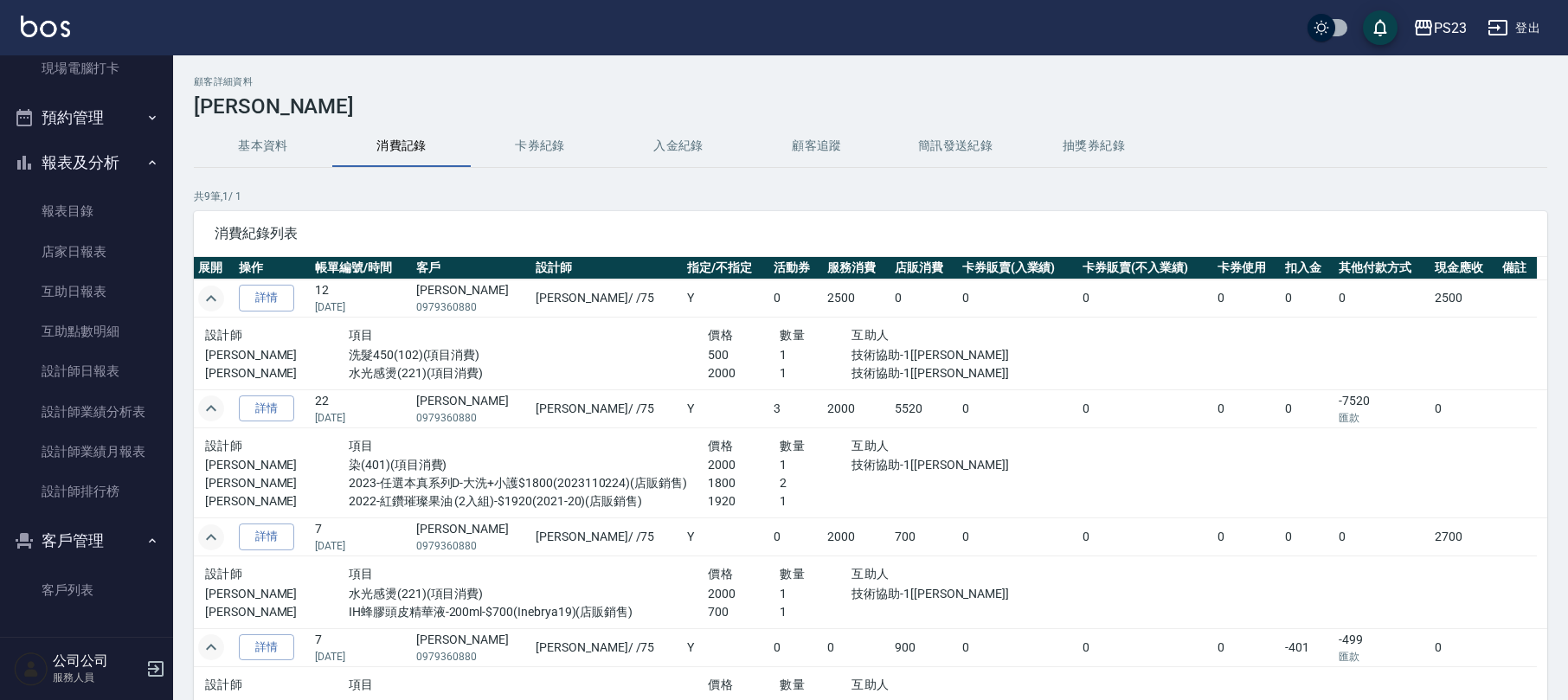
scroll to position [0, 0]
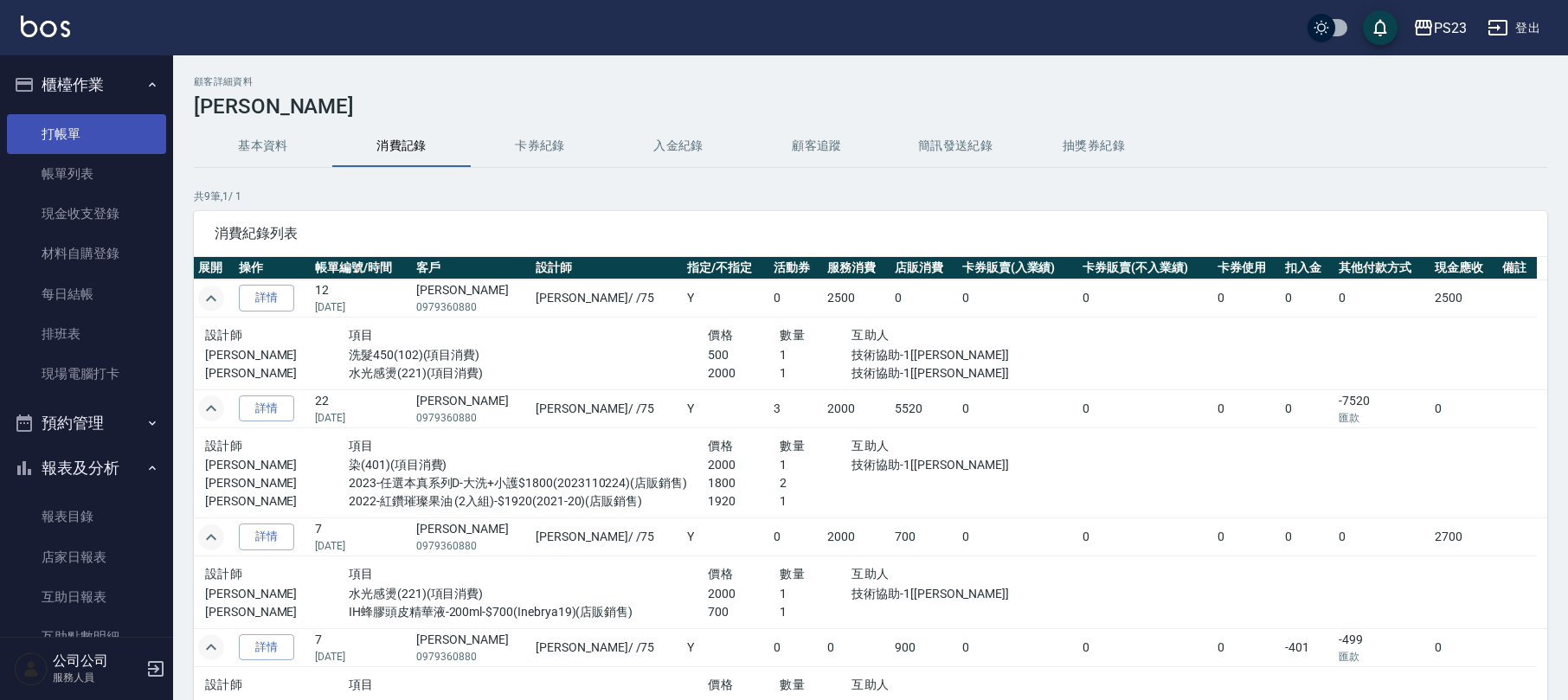
click at [109, 136] on link "打帳單" at bounding box center [87, 134] width 159 height 39
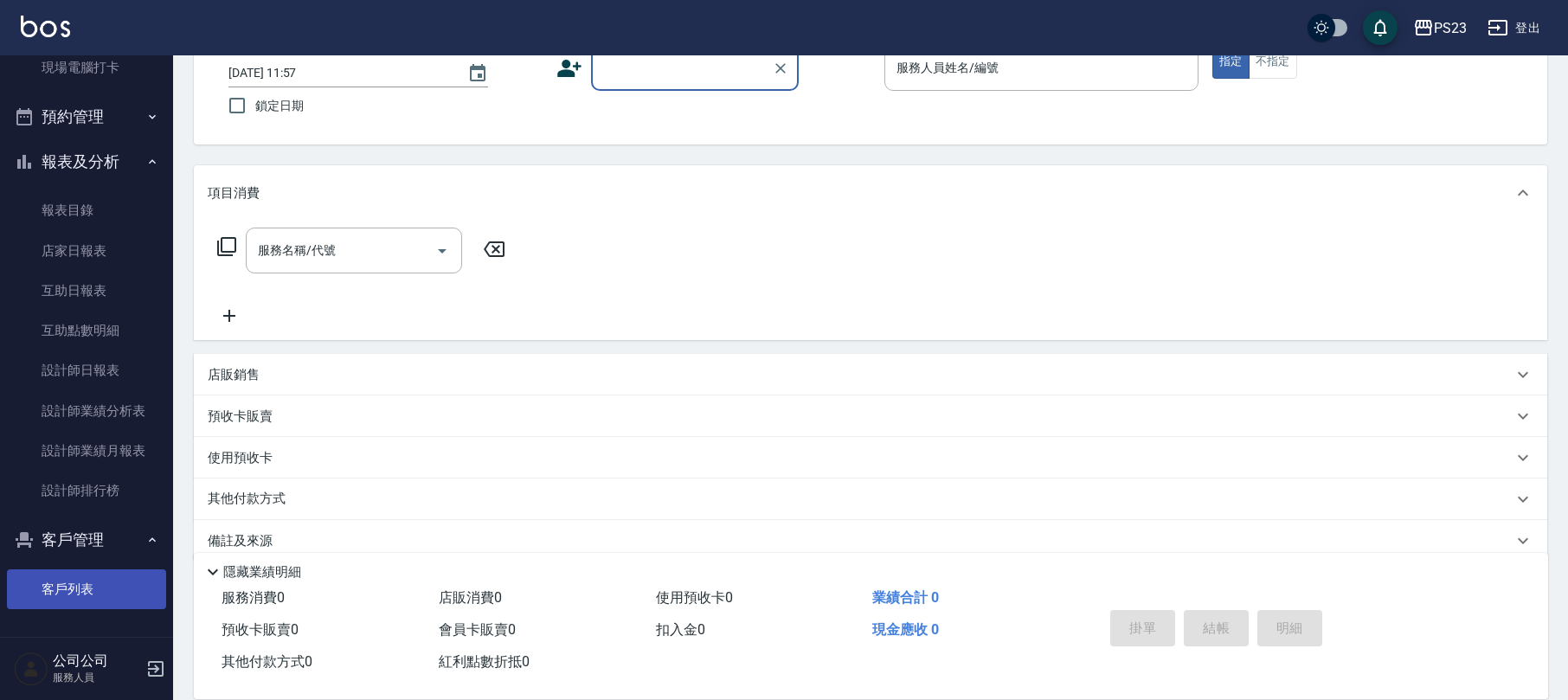
scroll to position [139, 0]
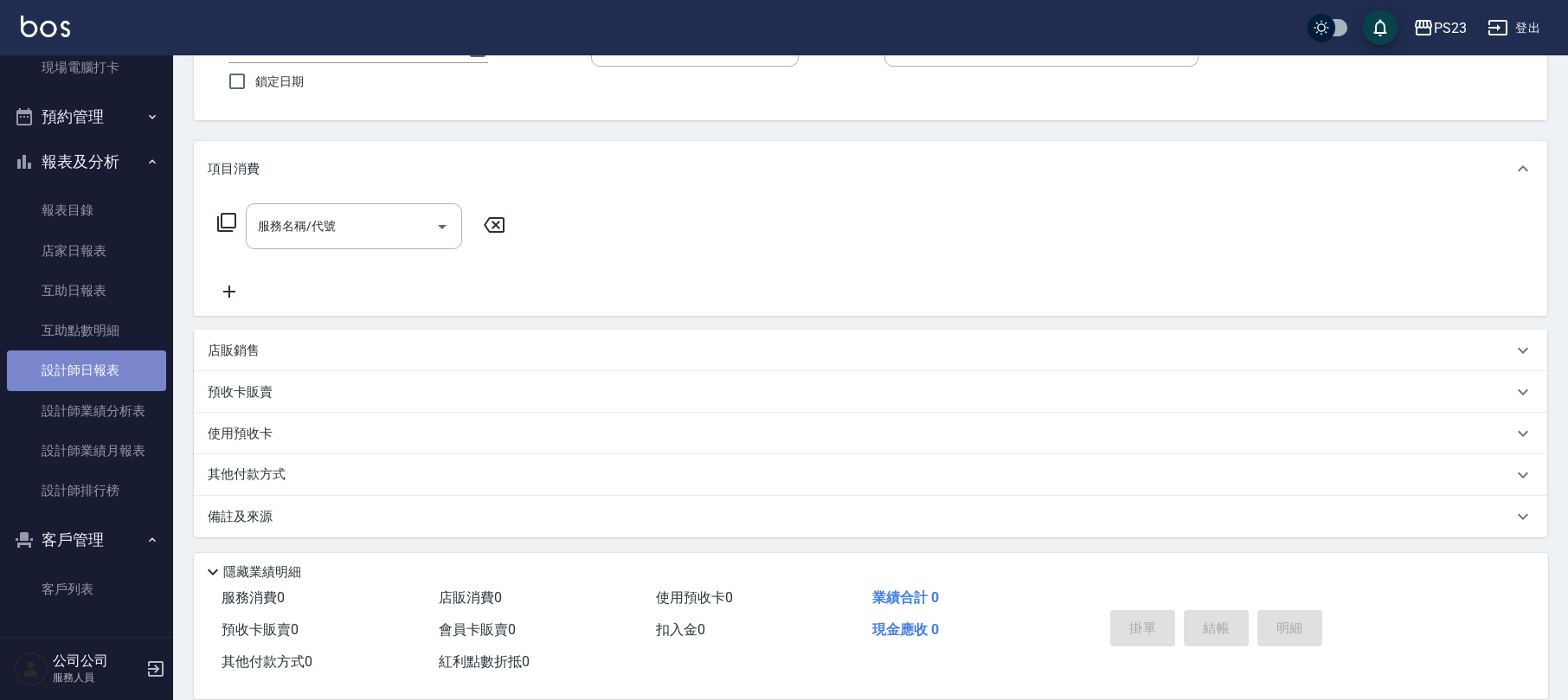
click at [91, 365] on link "設計師日報表" at bounding box center [87, 370] width 159 height 39
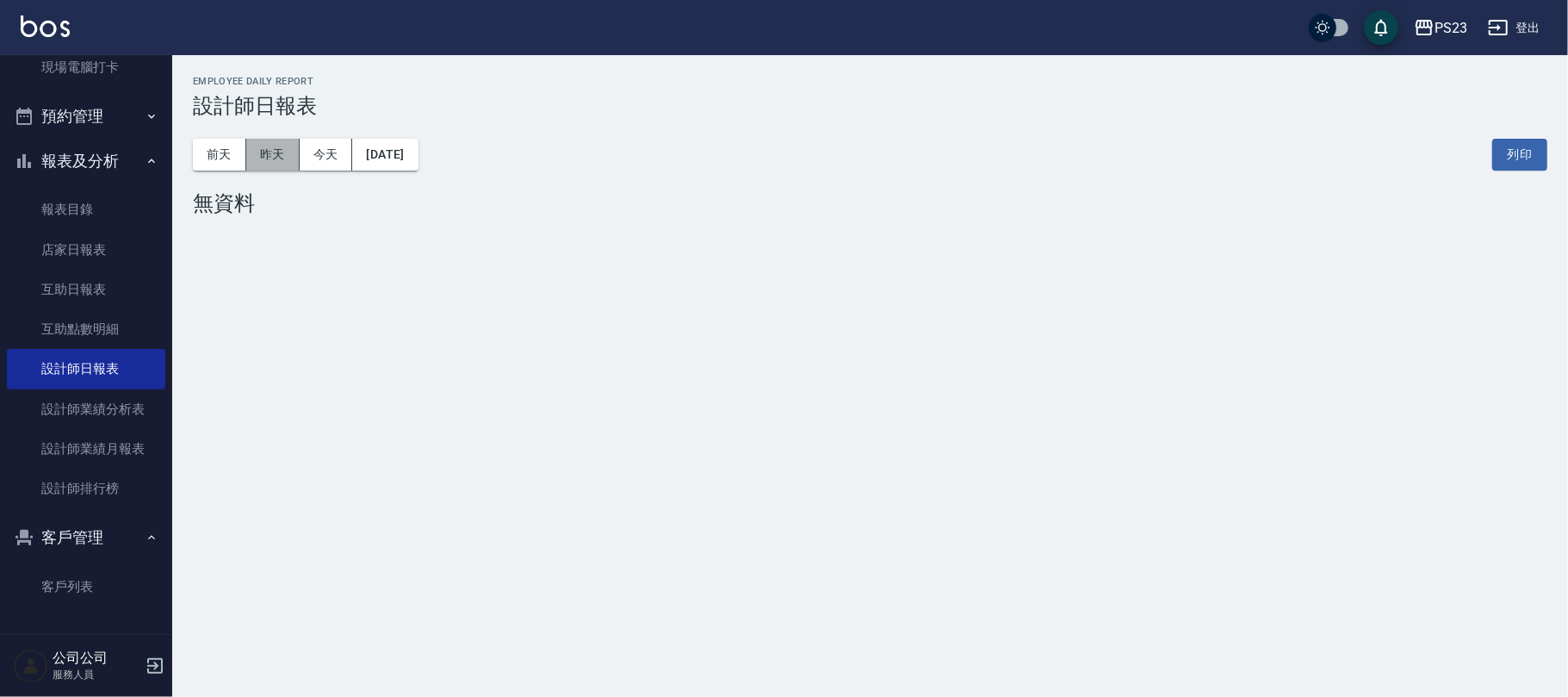
click at [289, 162] on button "昨天" at bounding box center [273, 154] width 54 height 32
